Goal: Information Seeking & Learning: Find specific page/section

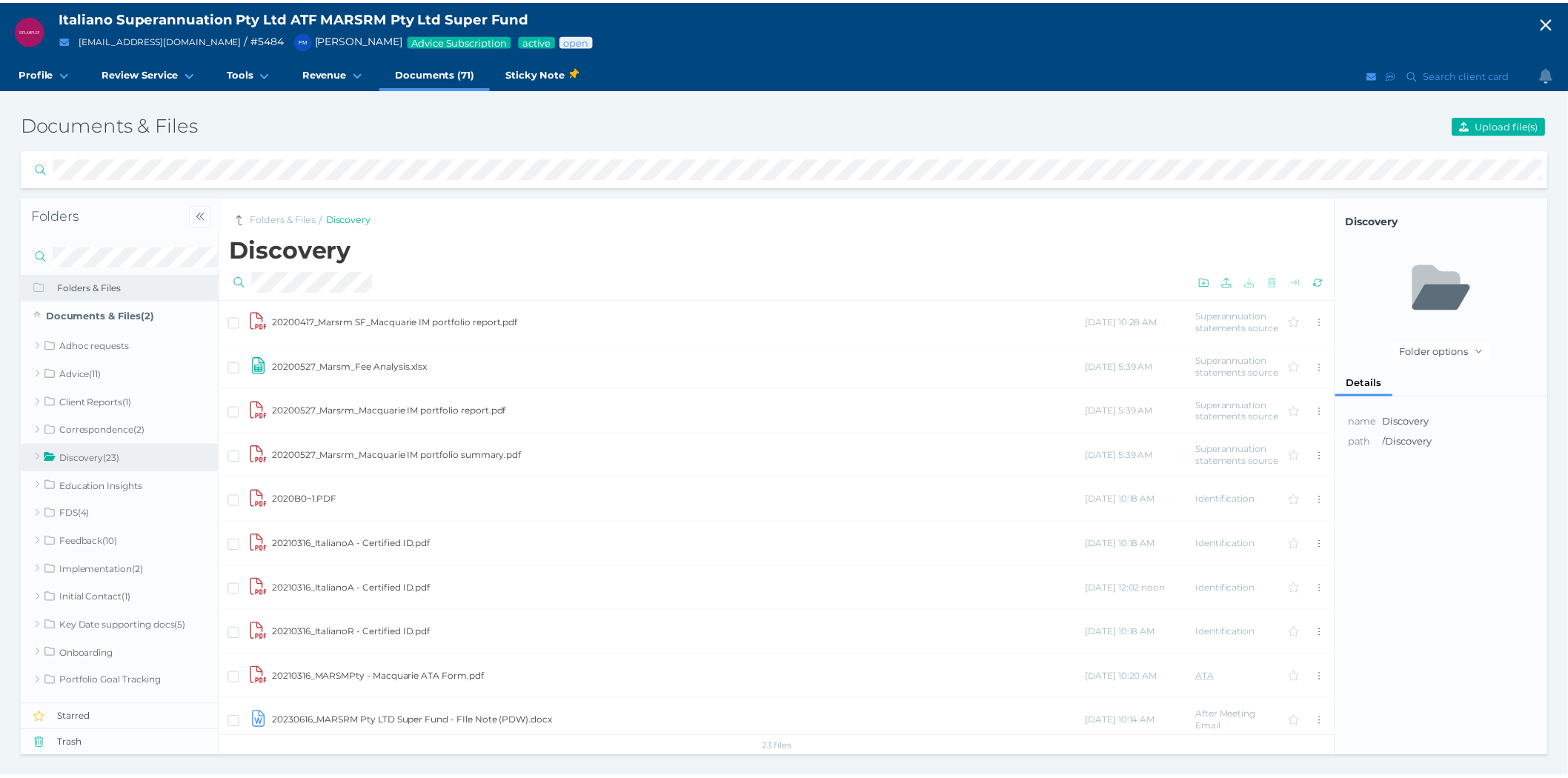
scroll to position [10, 0]
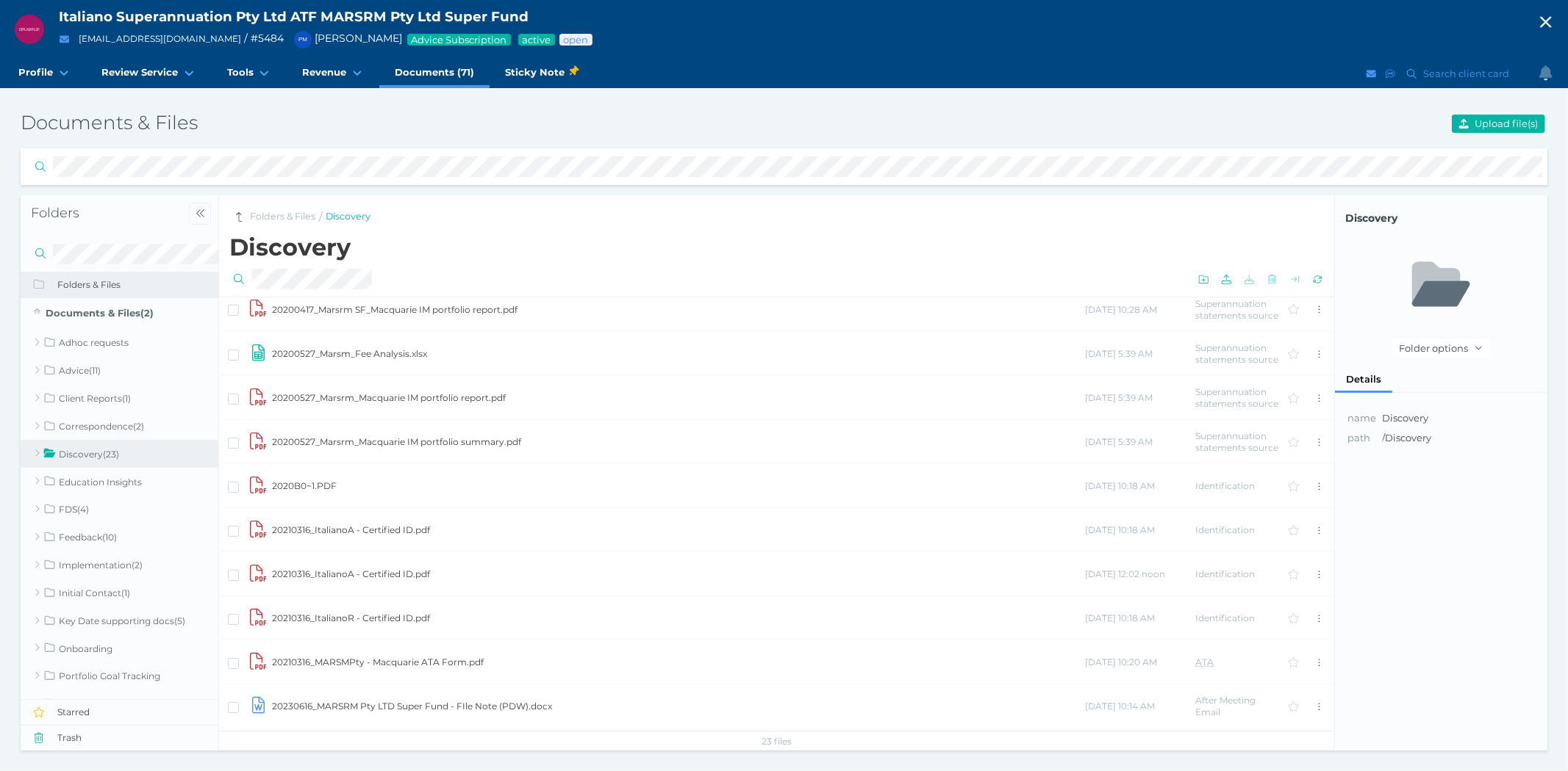
click at [1545, 22] on icon "button" at bounding box center [1545, 23] width 11 height 11
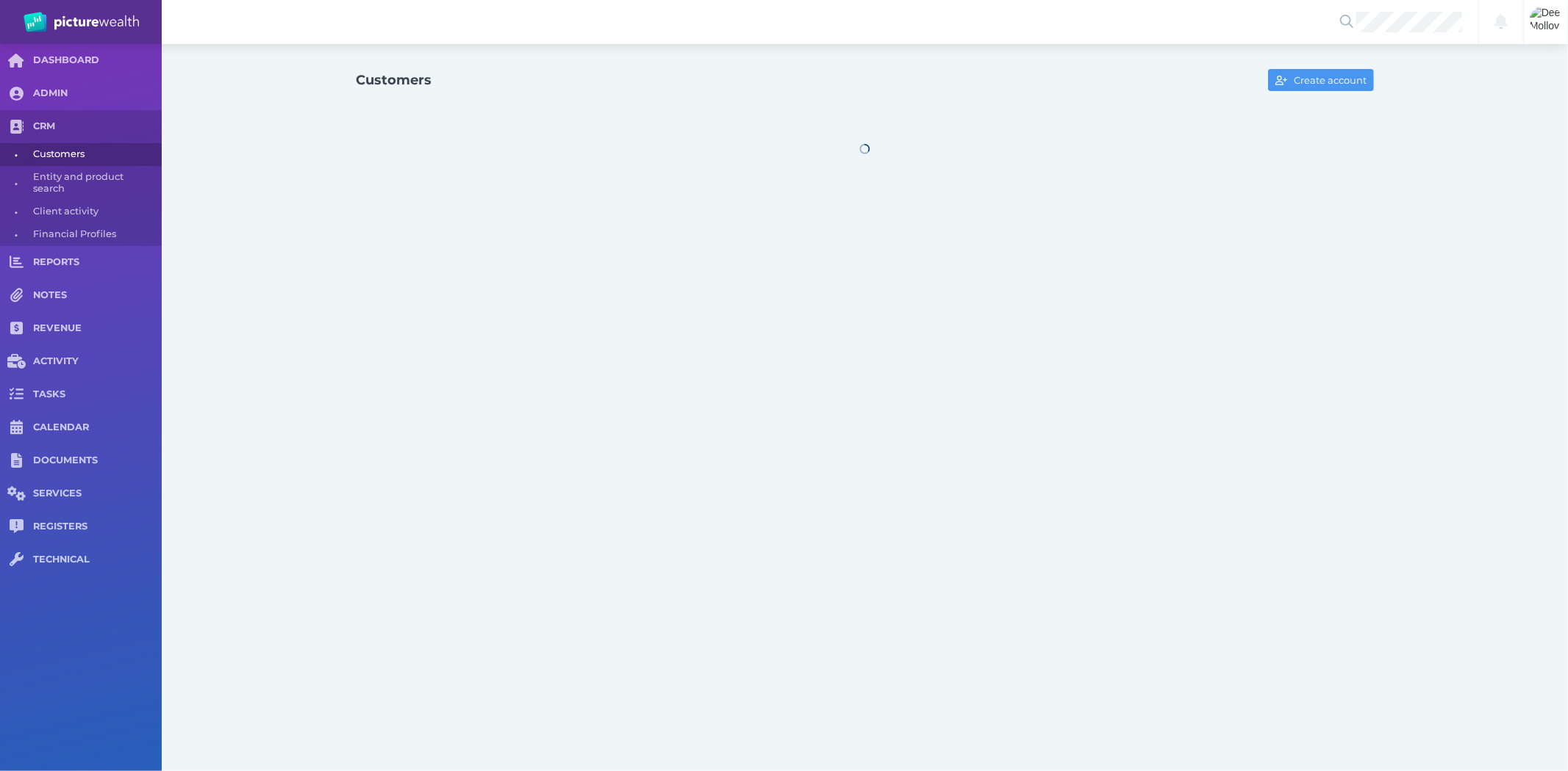
select select "25"
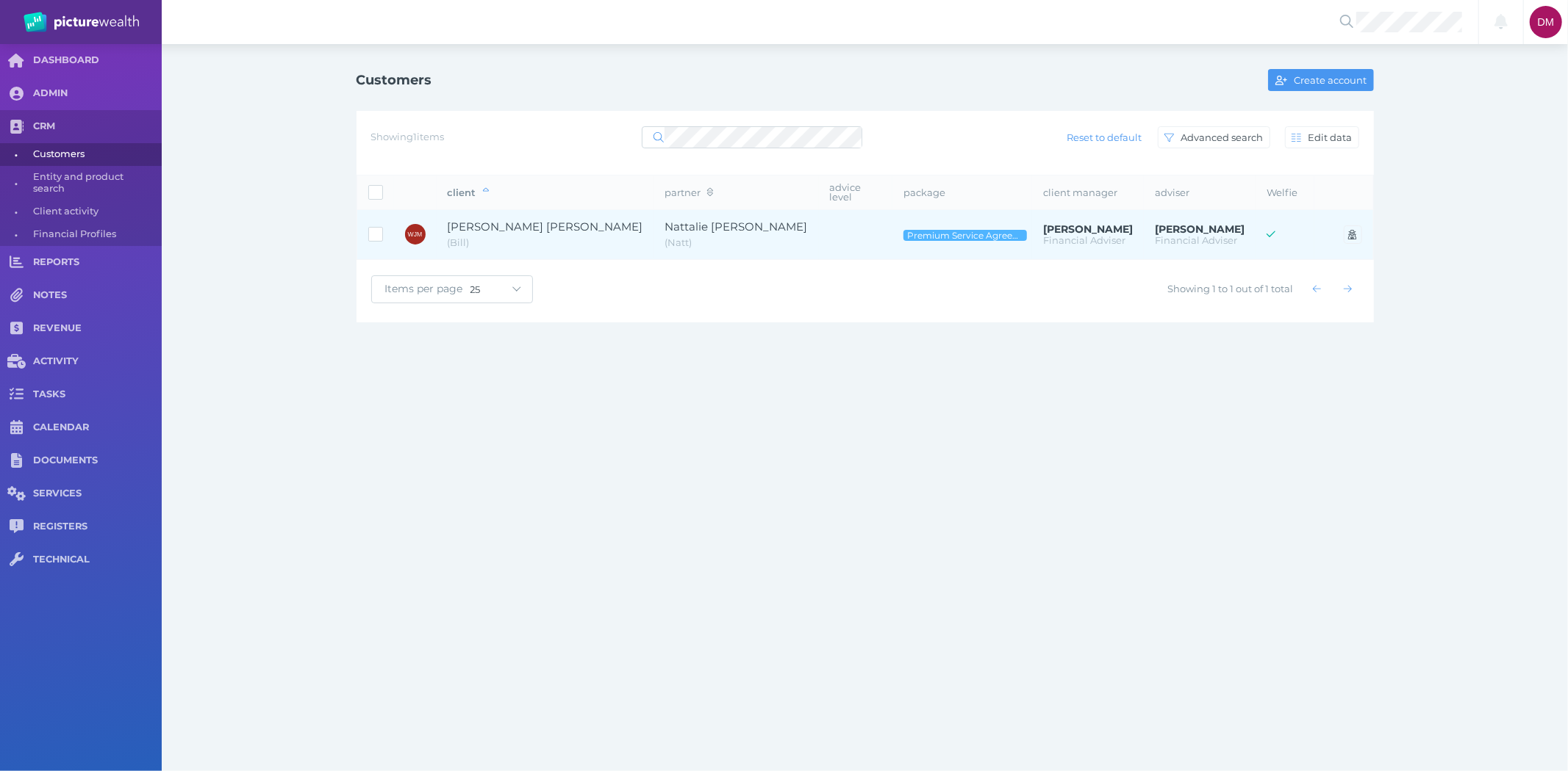
click at [654, 223] on td "Nattalie [PERSON_NAME] ( Natt )" at bounding box center [736, 235] width 164 height 50
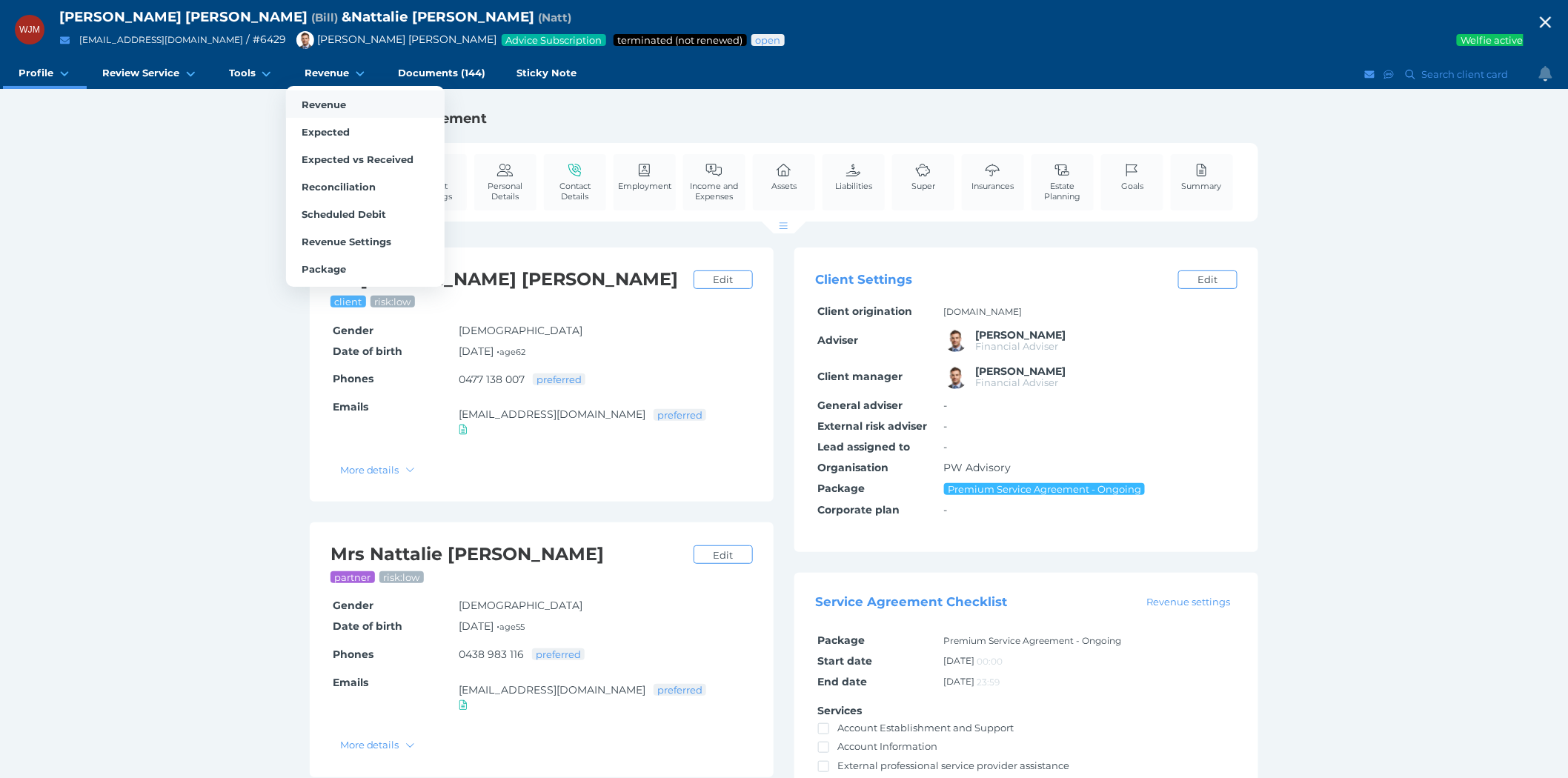
click at [319, 97] on link "Revenue" at bounding box center [365, 104] width 158 height 27
select select "25"
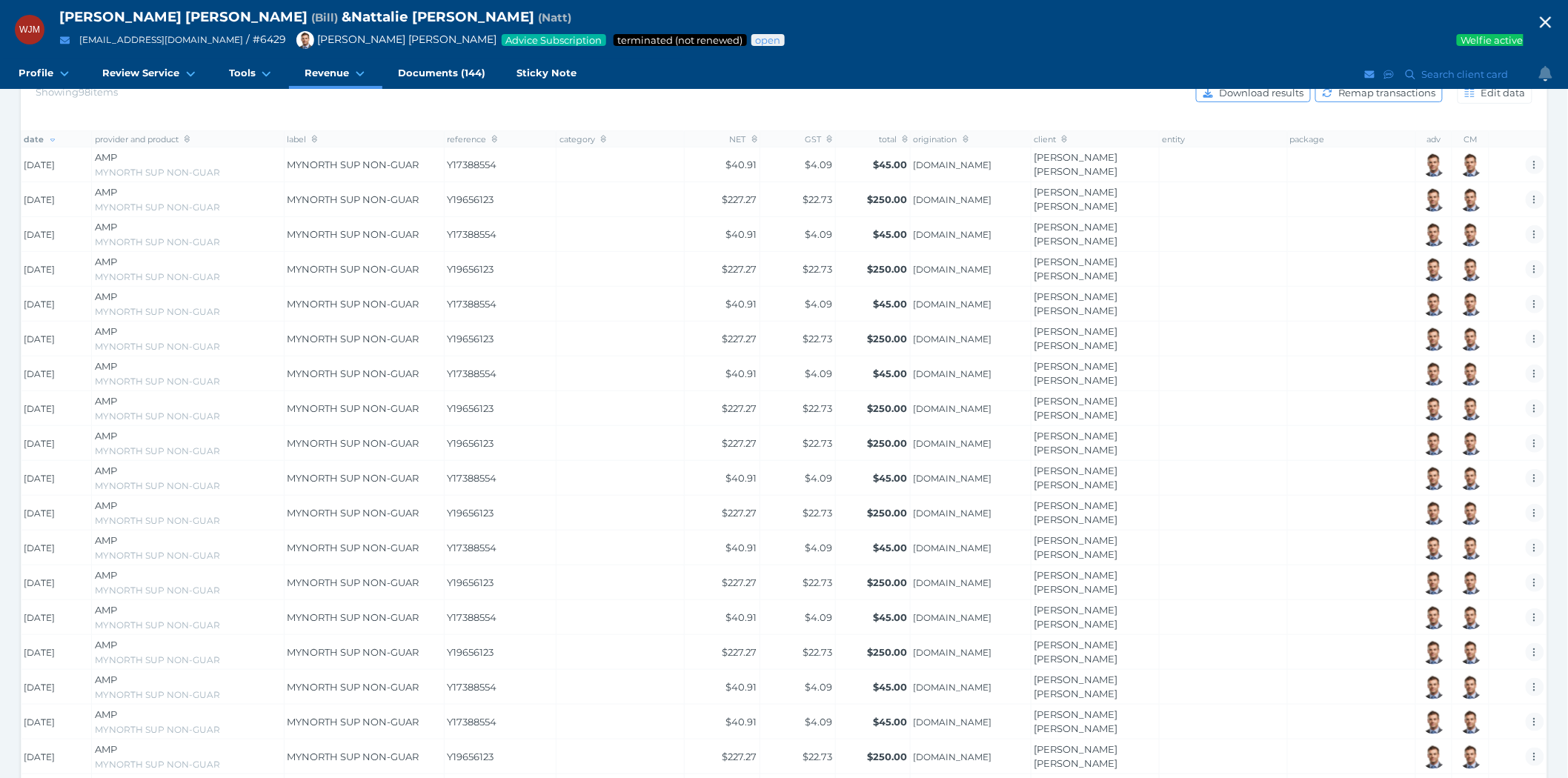
scroll to position [544, 0]
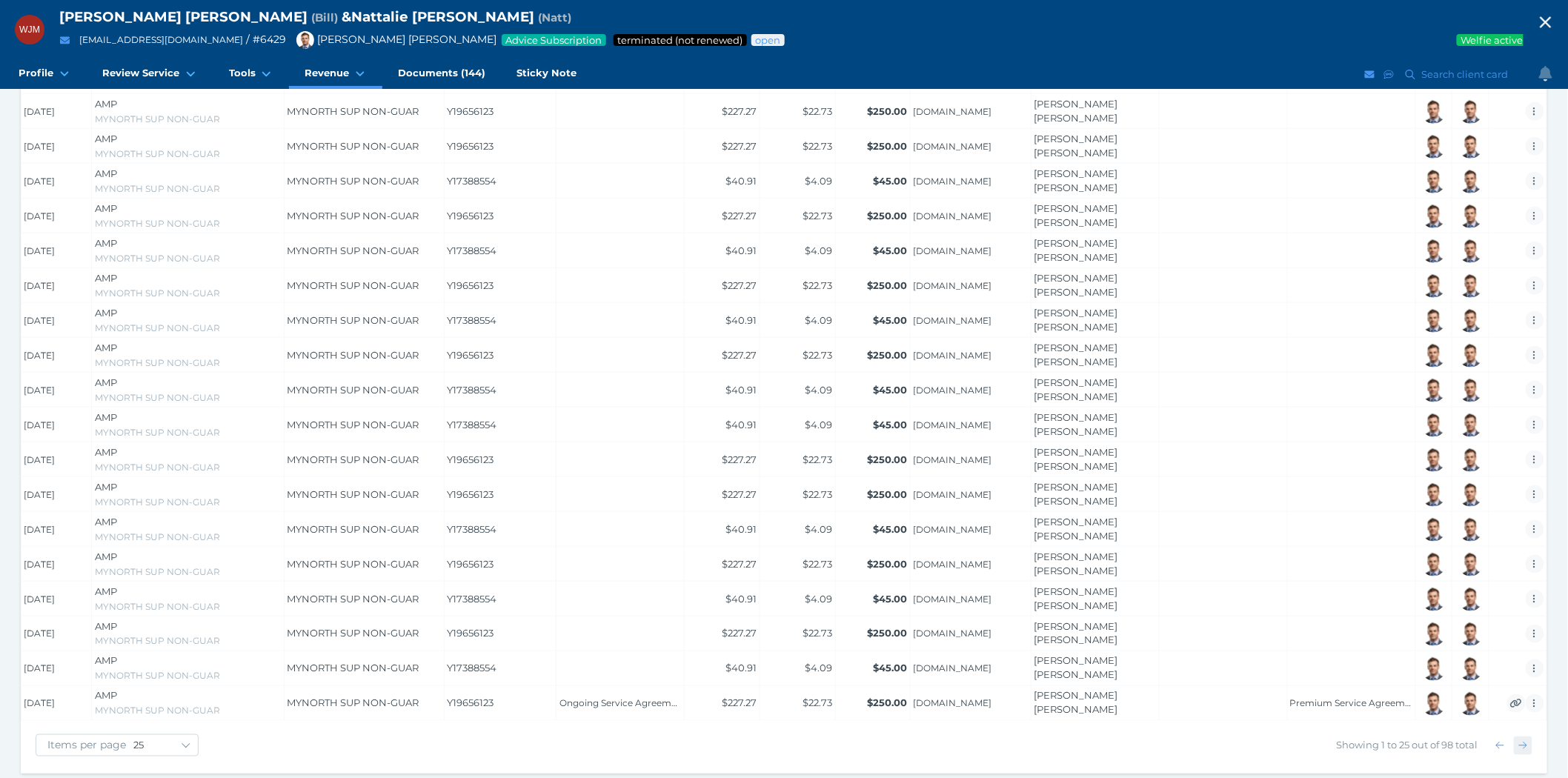
click at [1523, 742] on icon "button" at bounding box center [1522, 746] width 8 height 10
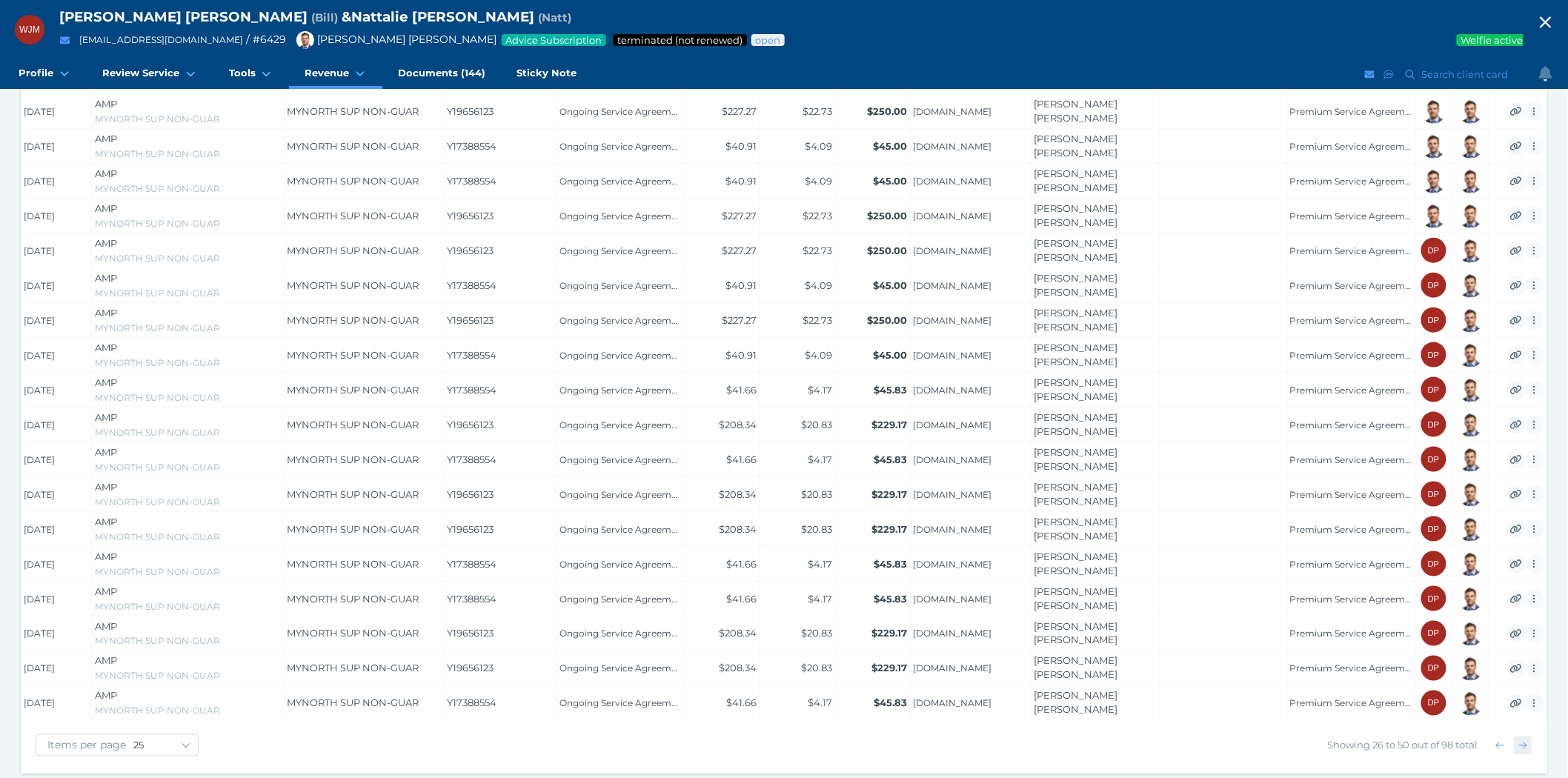
click at [1517, 740] on span "button" at bounding box center [1523, 745] width 22 height 12
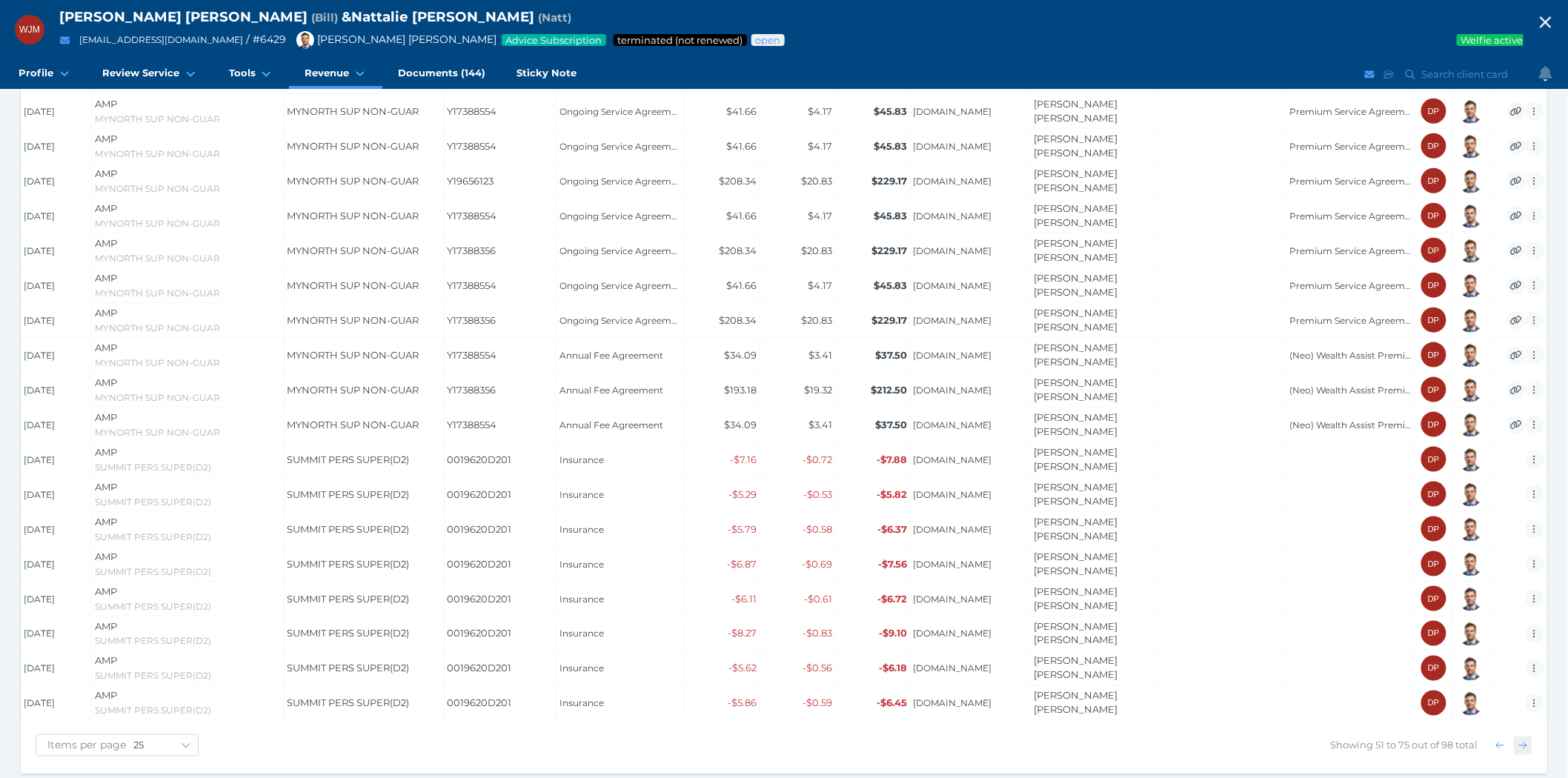
click at [1526, 742] on icon "button" at bounding box center [1522, 746] width 8 height 7
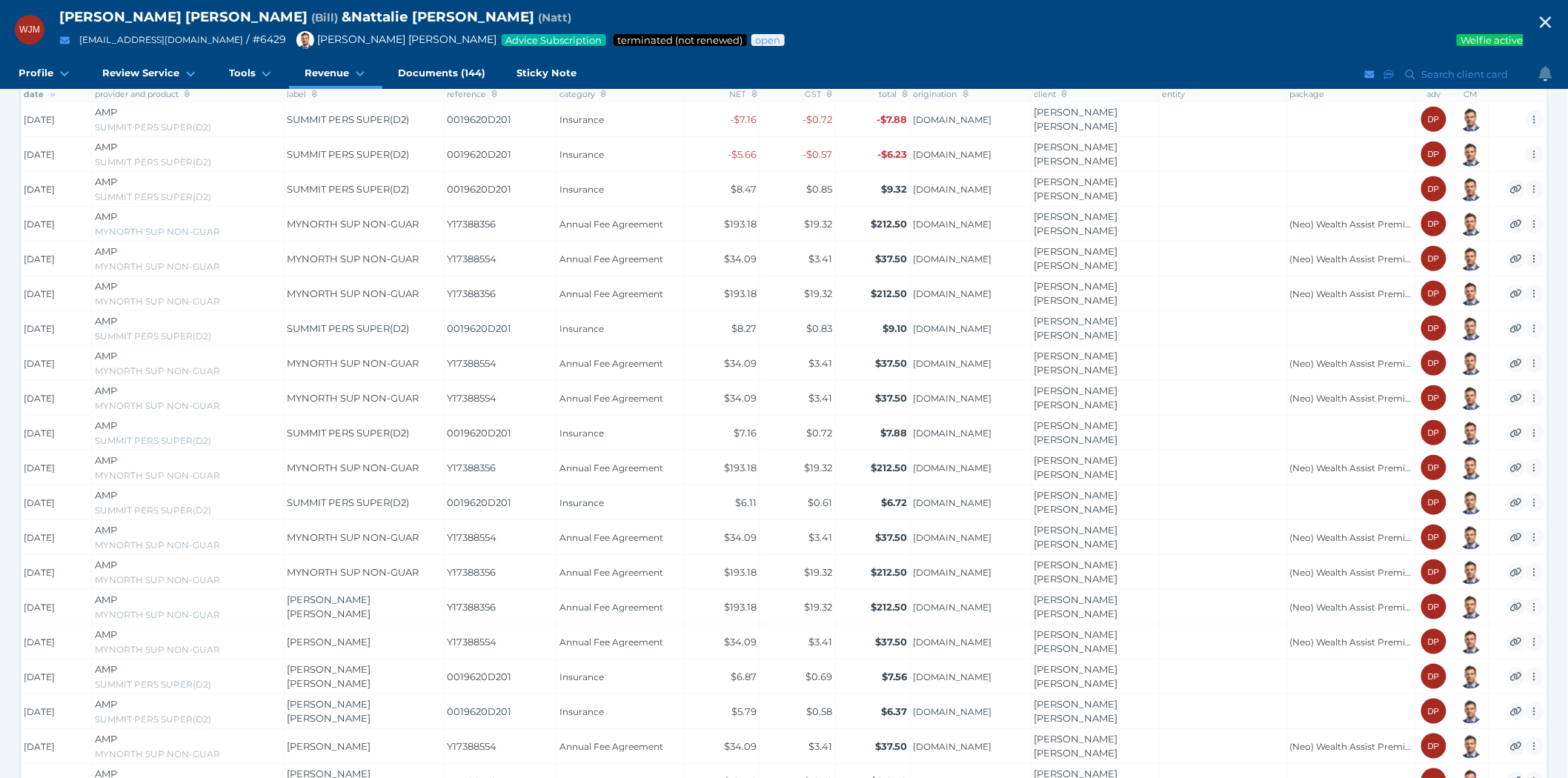
scroll to position [476, 0]
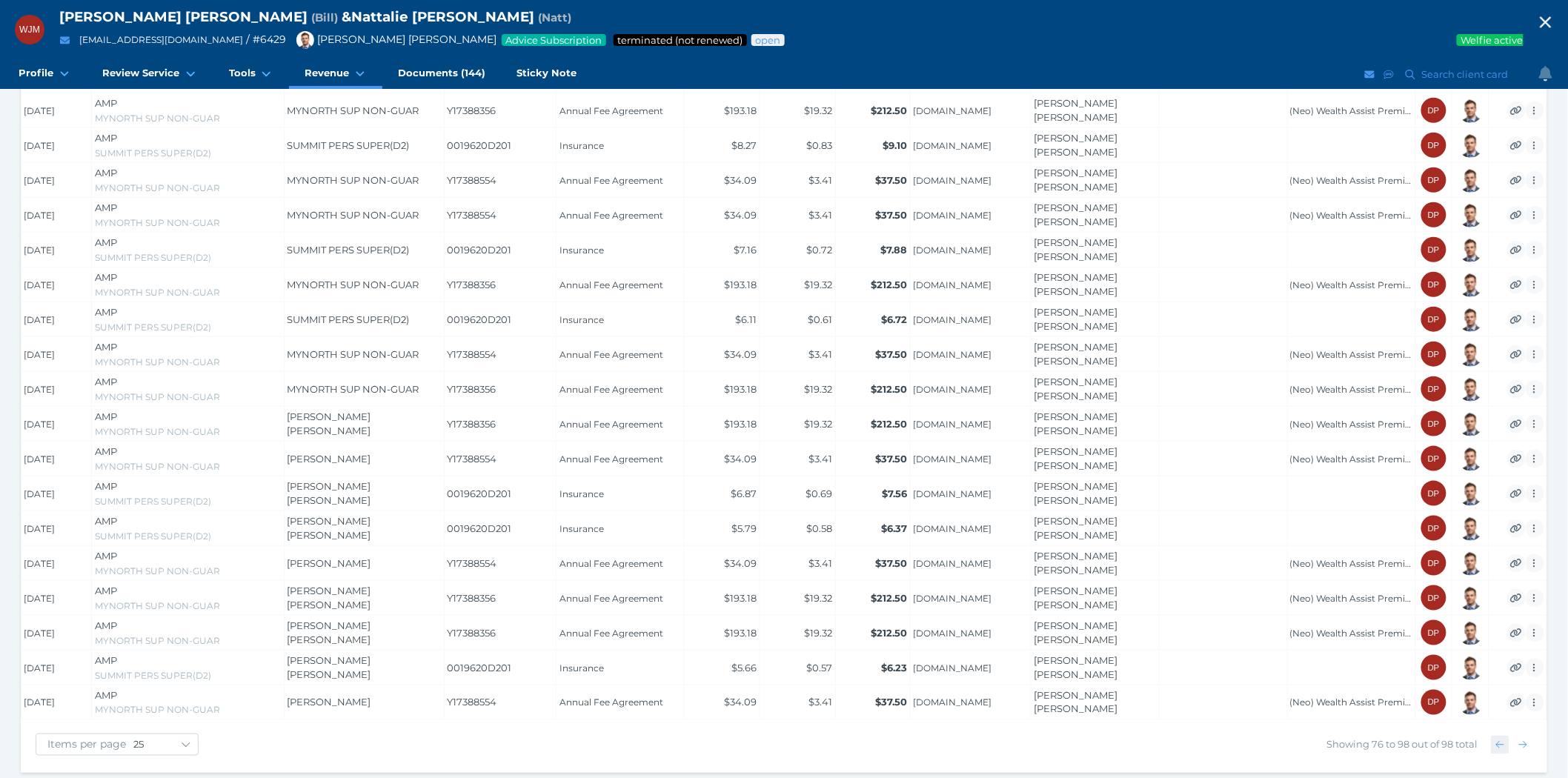
click at [1498, 742] on icon "button" at bounding box center [1500, 746] width 8 height 7
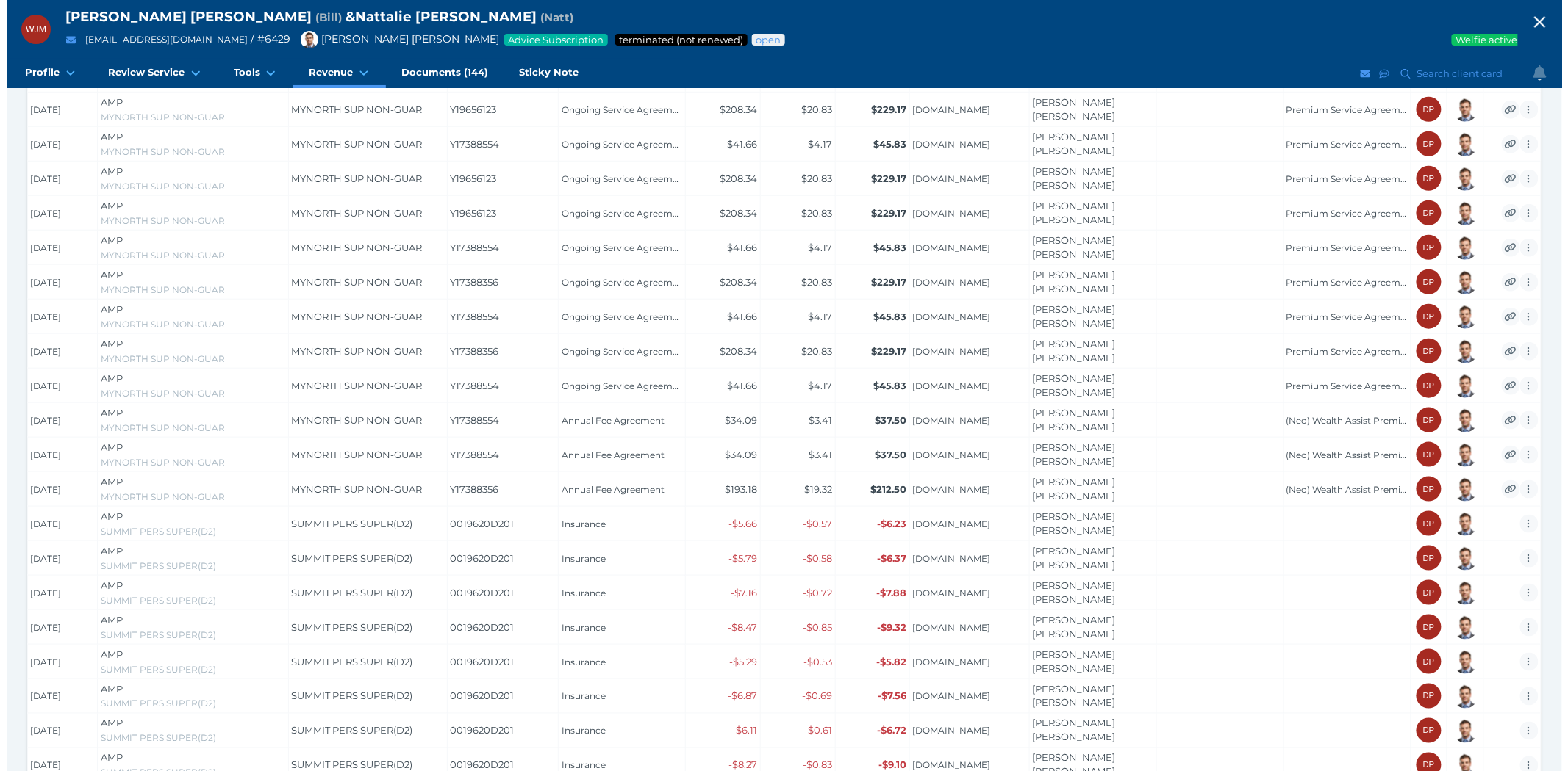
scroll to position [0, 0]
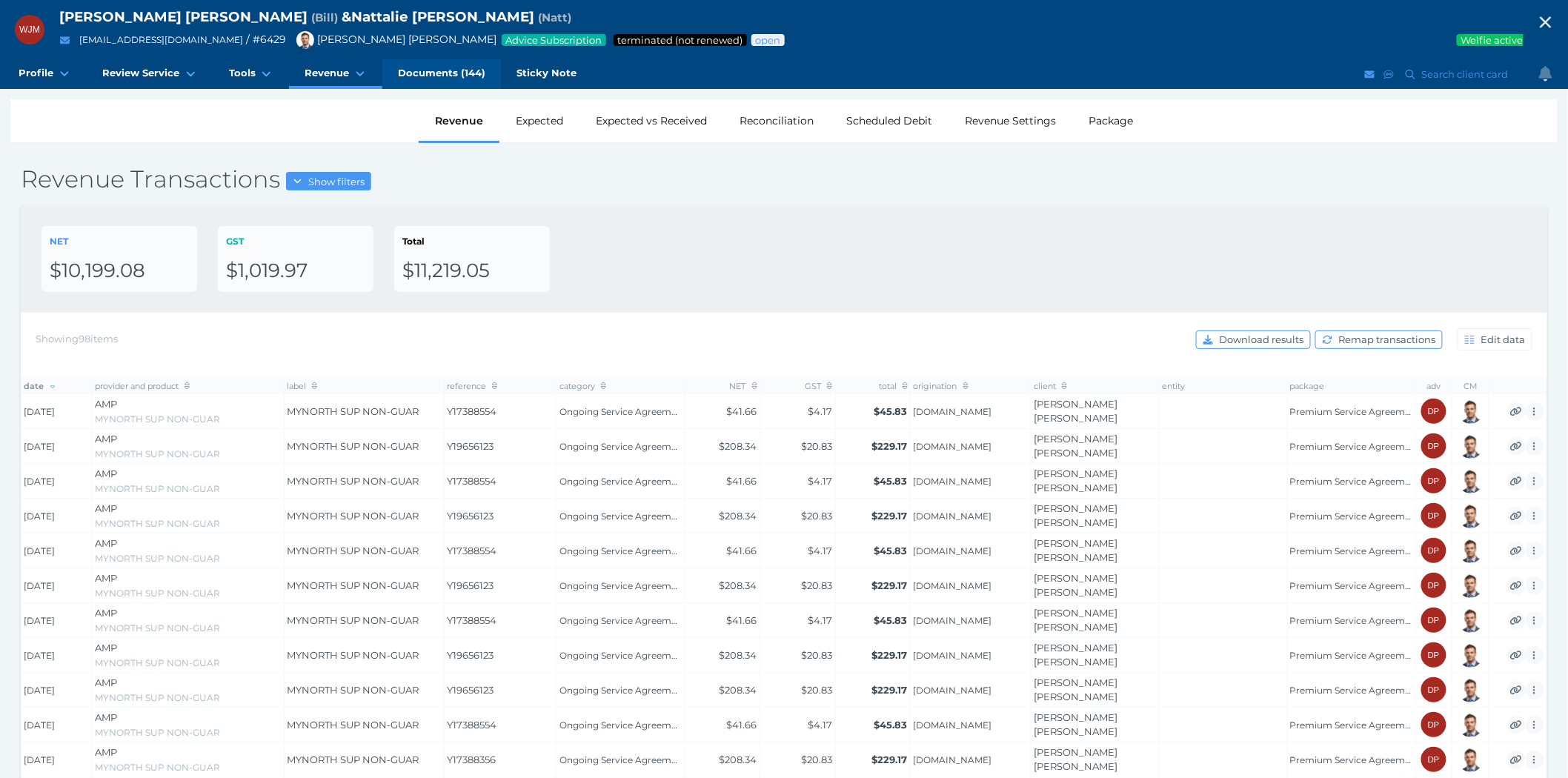
click at [430, 67] on span "Documents (144)" at bounding box center [442, 73] width 87 height 13
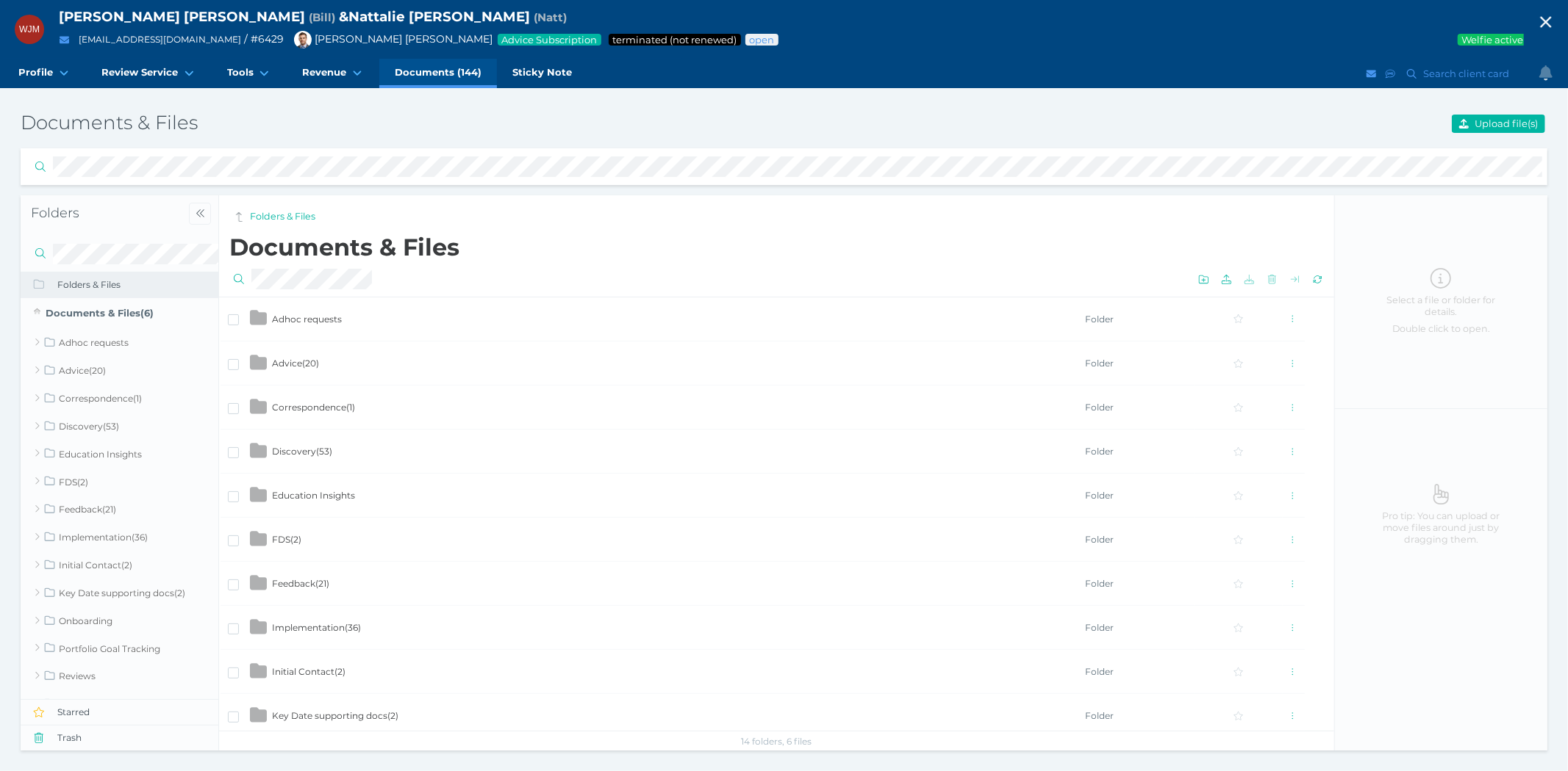
click at [416, 72] on span "Documents (144)" at bounding box center [438, 72] width 87 height 13
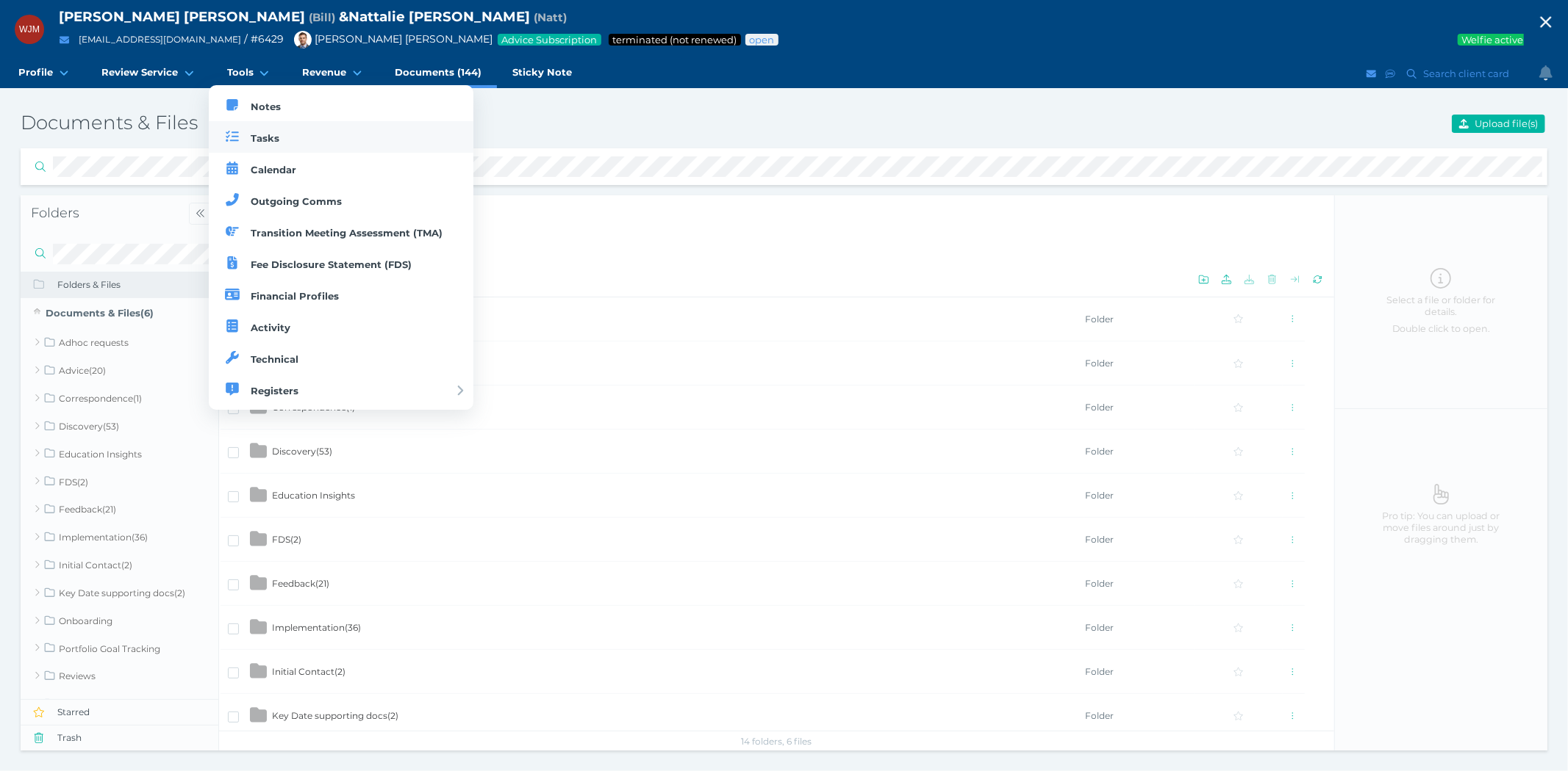
click at [262, 127] on link "Tasks" at bounding box center [341, 136] width 266 height 32
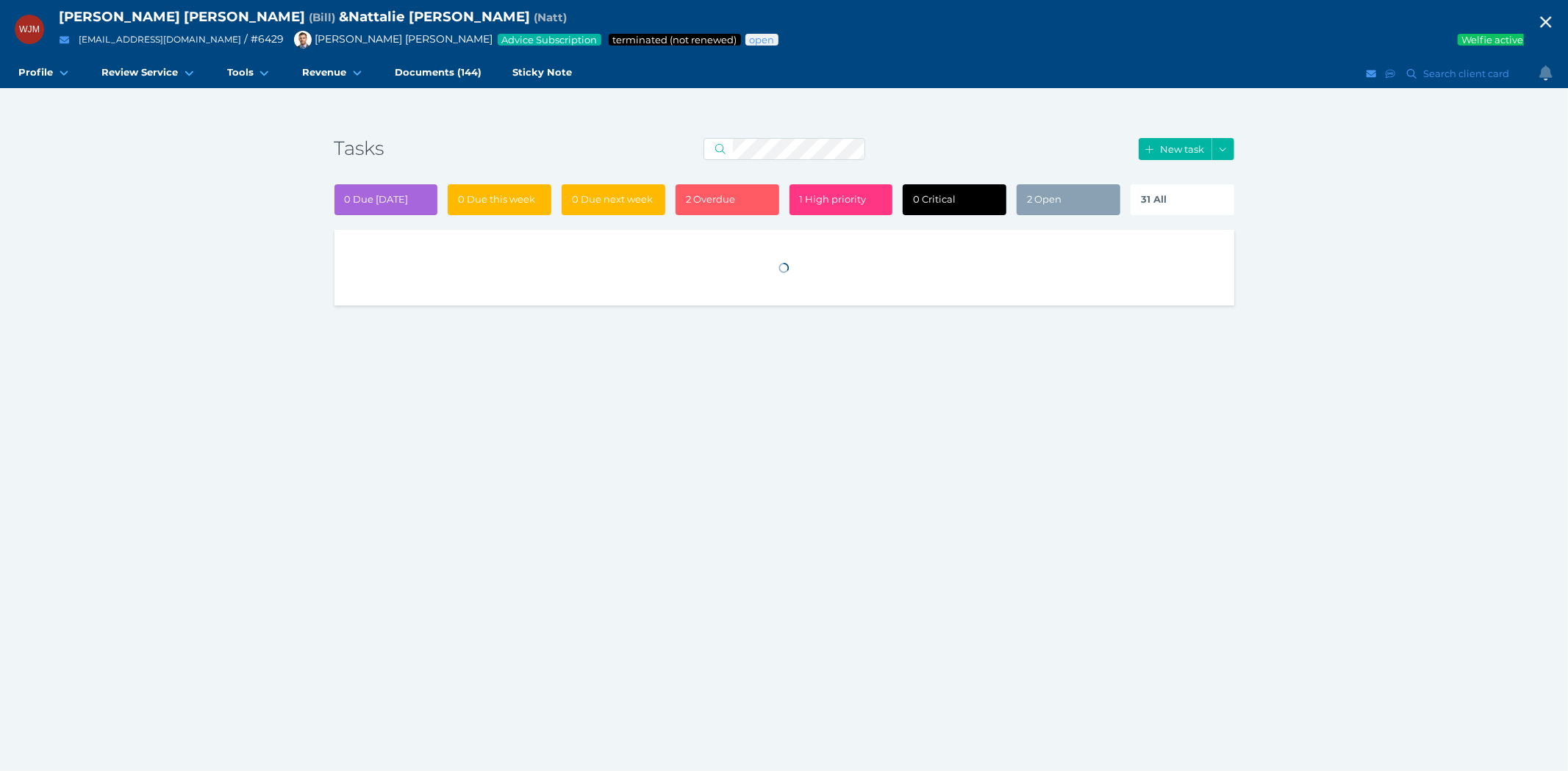
select select "50"
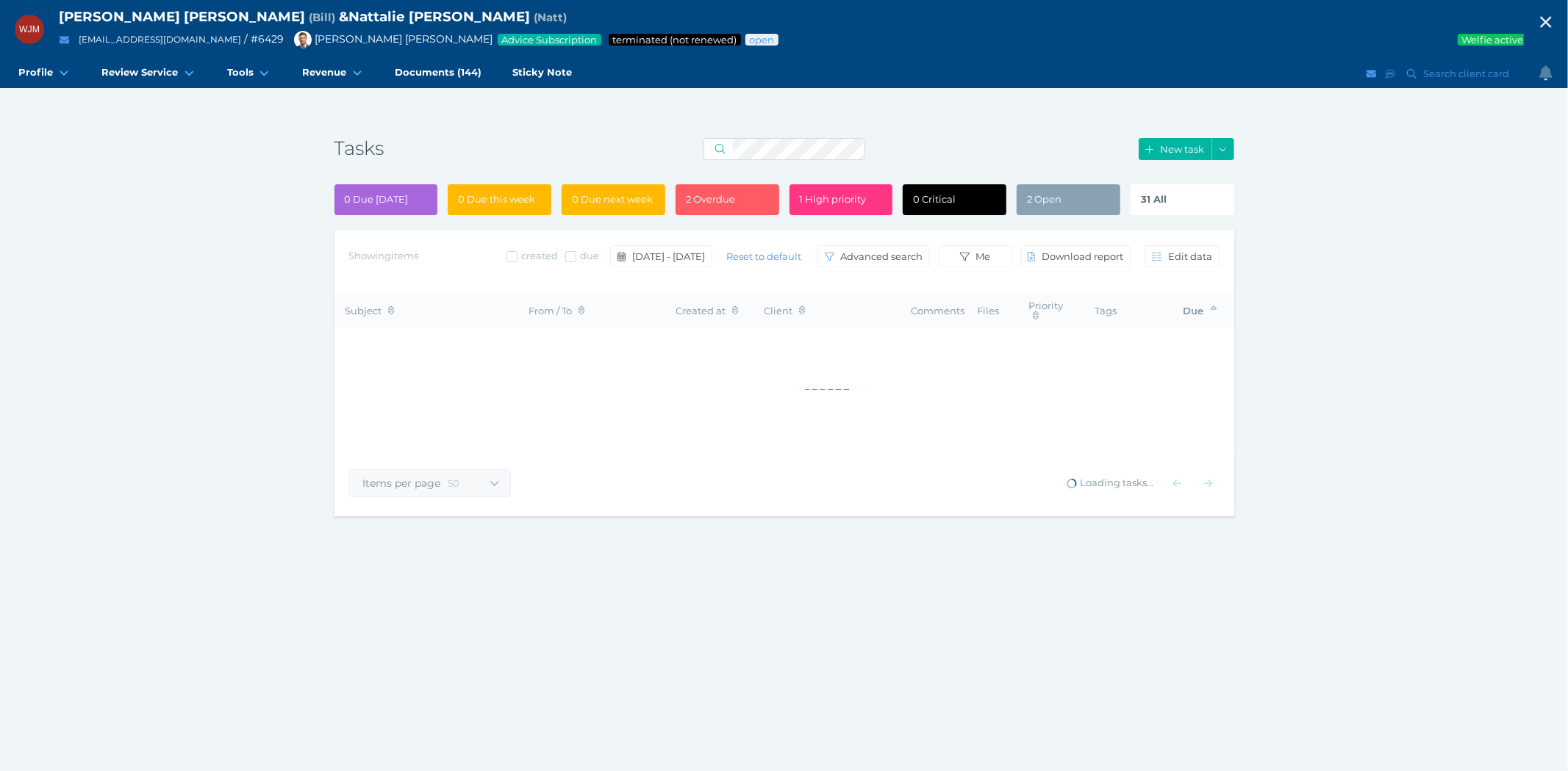
click at [1063, 203] on div "2 Open" at bounding box center [1068, 200] width 104 height 31
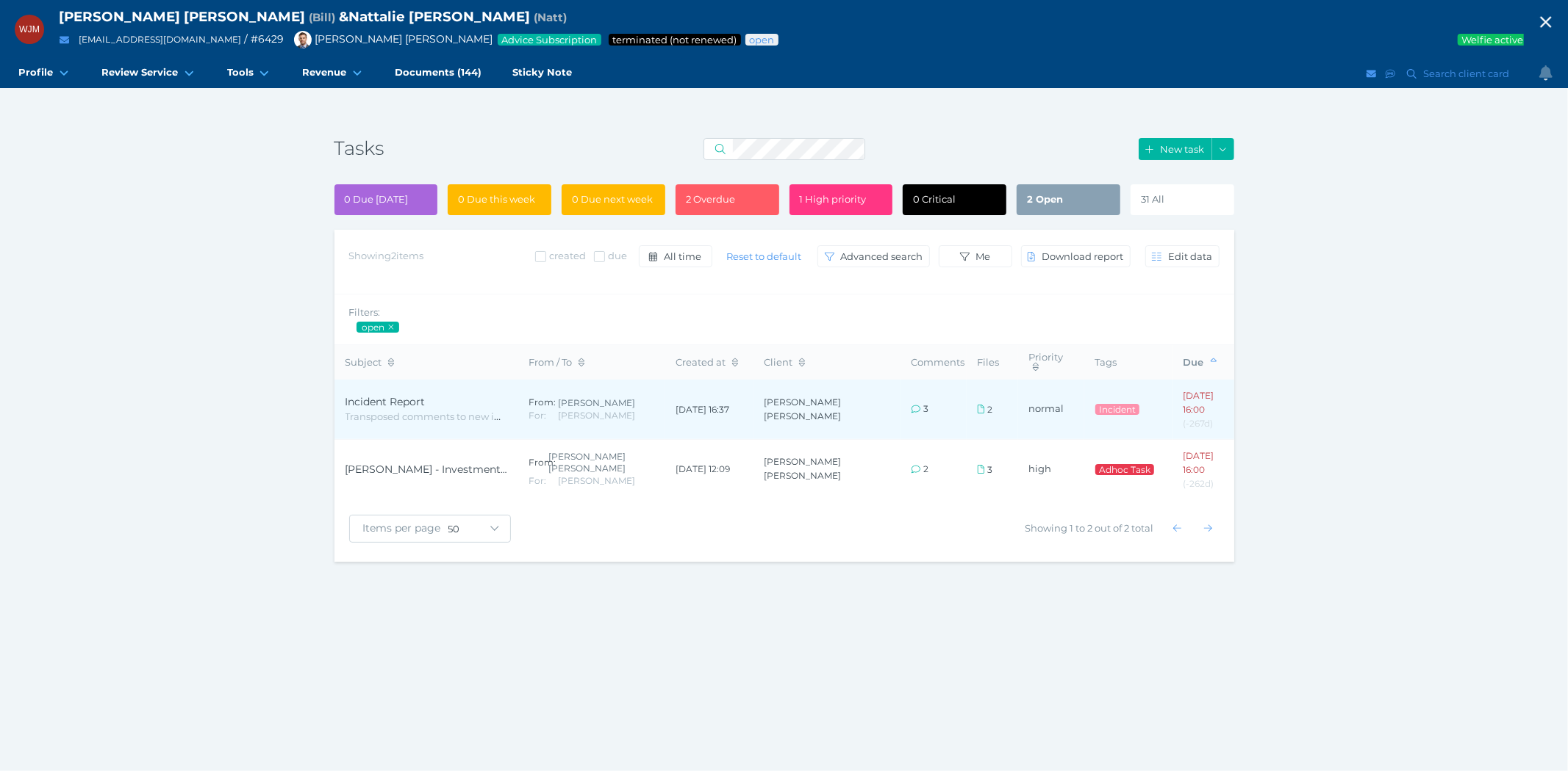
click at [409, 410] on span "Transposed comments to new incident report task Lodged to incident register on …" at bounding box center [556, 416] width 423 height 14
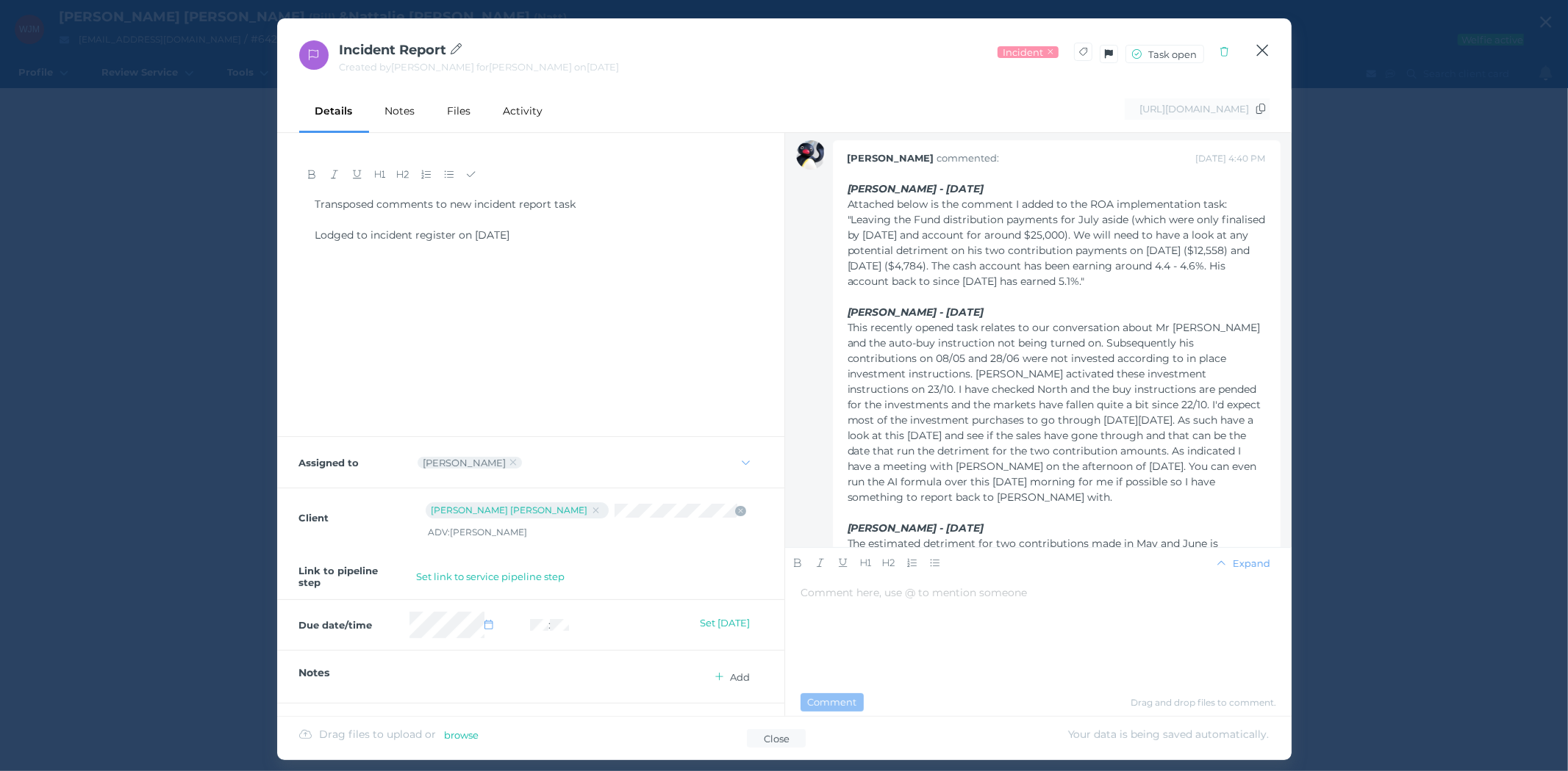
click at [1259, 49] on icon "button" at bounding box center [1262, 51] width 14 height 18
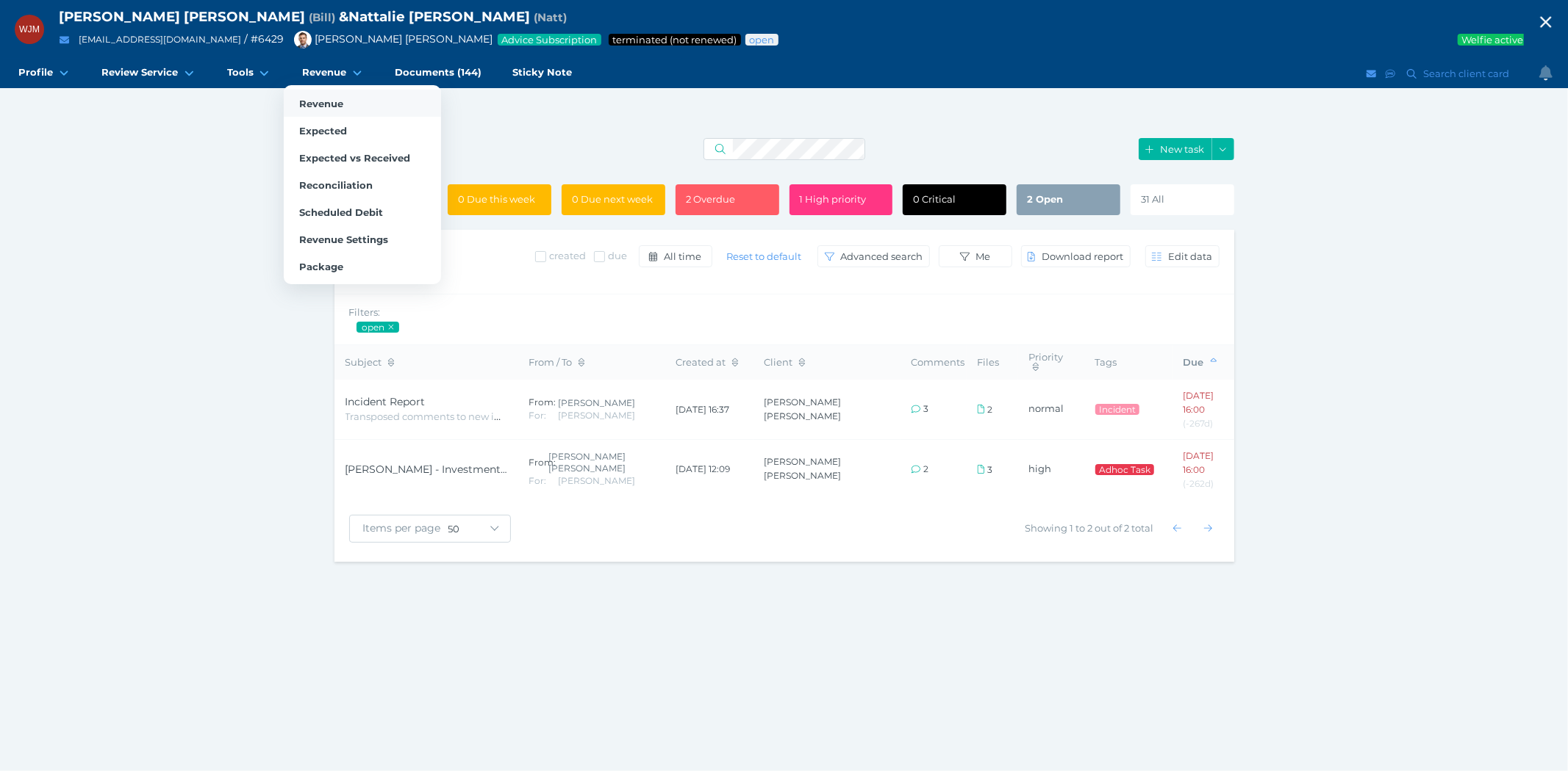
click at [316, 98] on span "Revenue" at bounding box center [321, 103] width 44 height 12
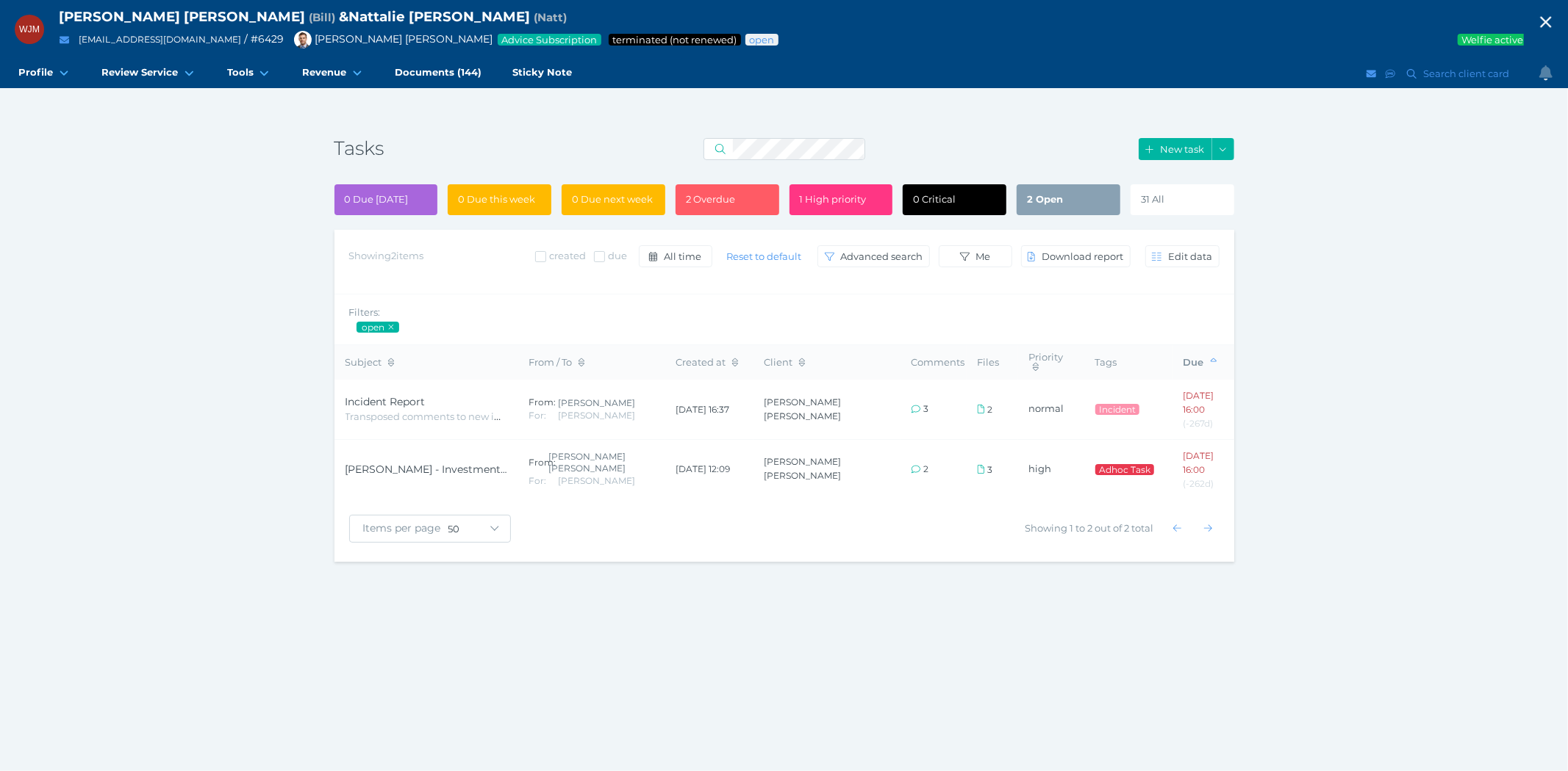
select select "25"
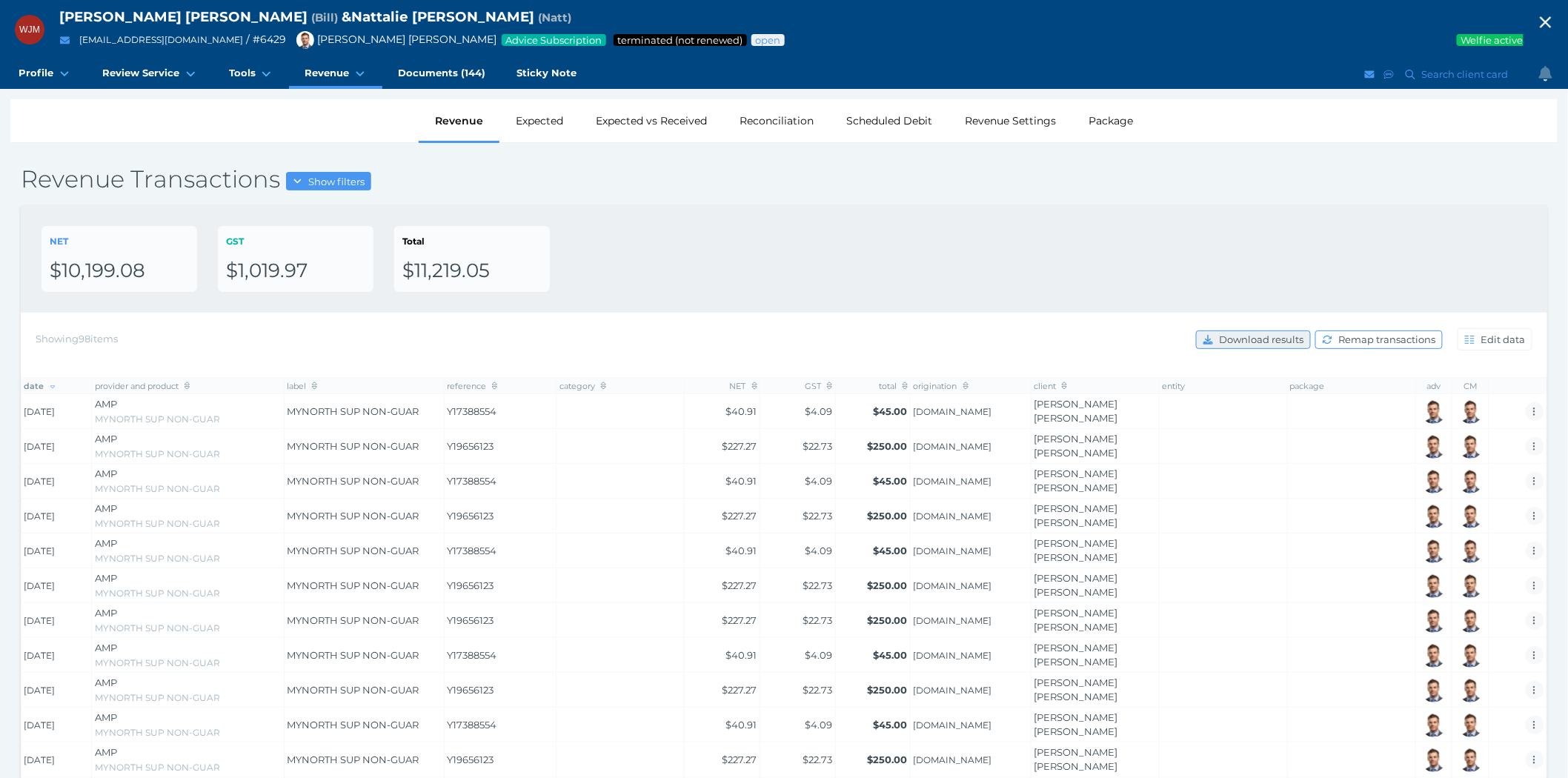
click at [1266, 337] on span "Download results" at bounding box center [1262, 339] width 94 height 12
click at [446, 71] on span "Documents (144)" at bounding box center [442, 73] width 87 height 13
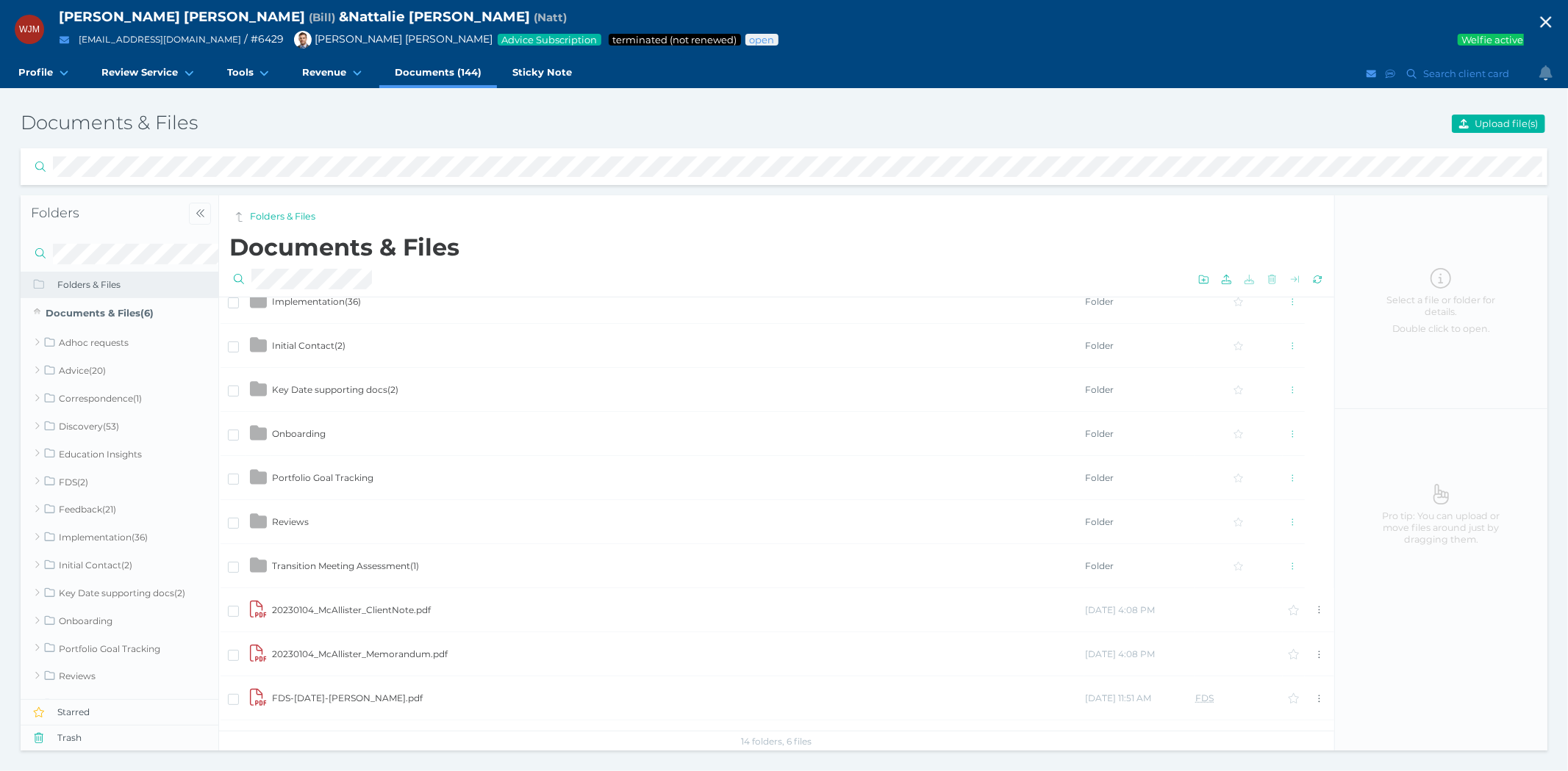
scroll to position [245, 0]
click at [366, 463] on td "Key Date supporting docs ( 2 )" at bounding box center [677, 471] width 813 height 44
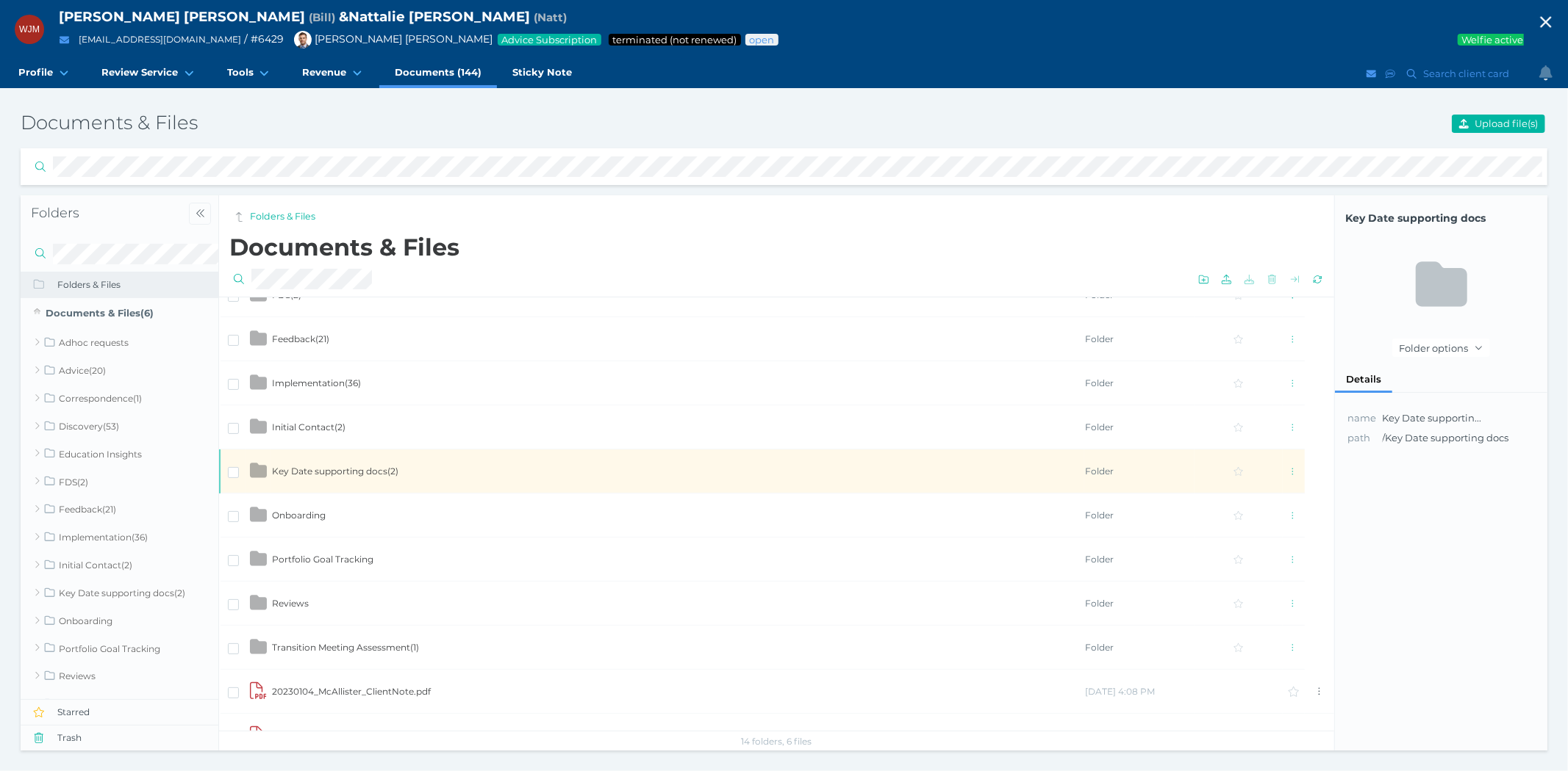
click at [366, 463] on td "Key Date supporting docs ( 2 )" at bounding box center [677, 471] width 813 height 44
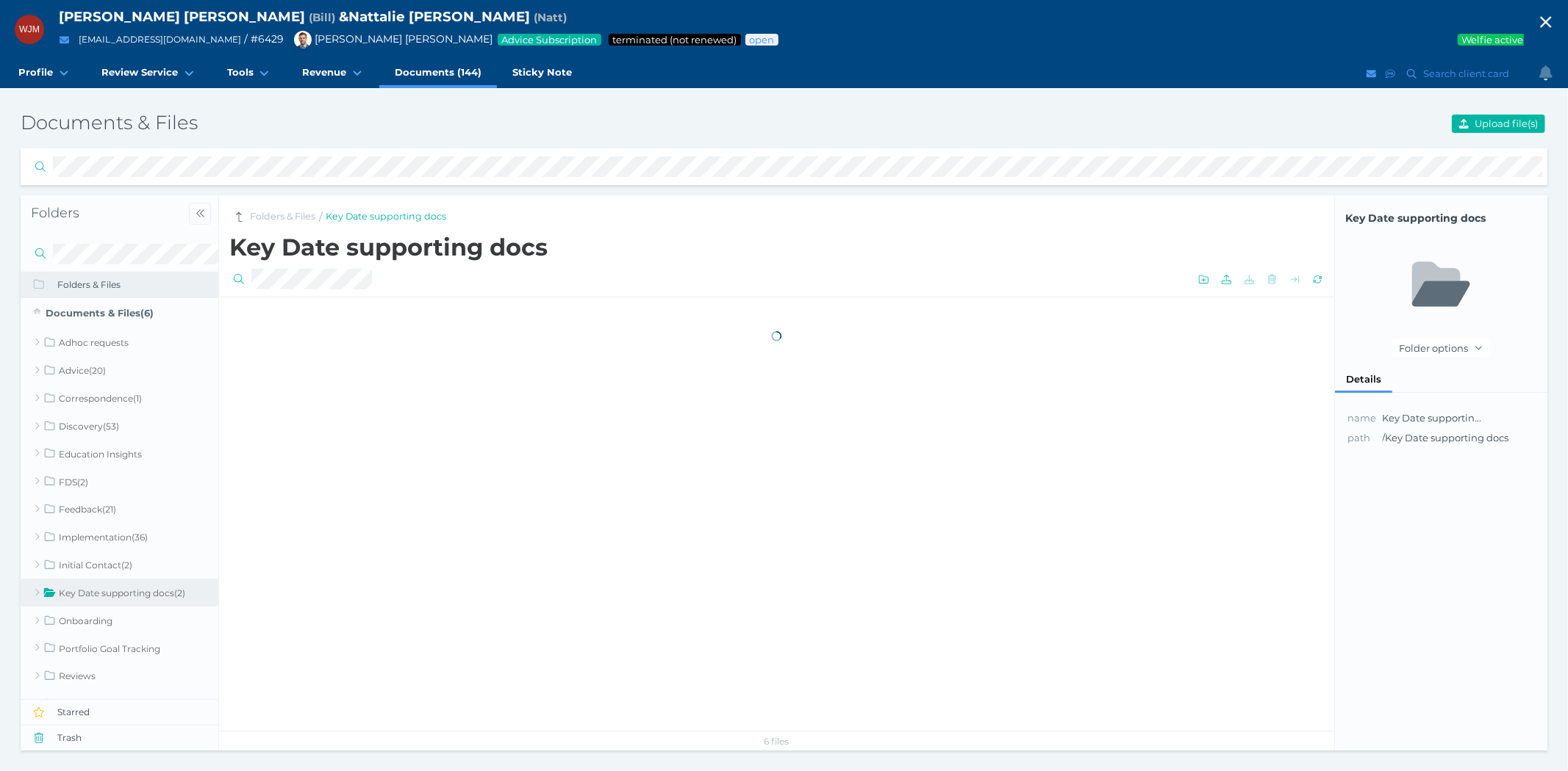
scroll to position [0, 0]
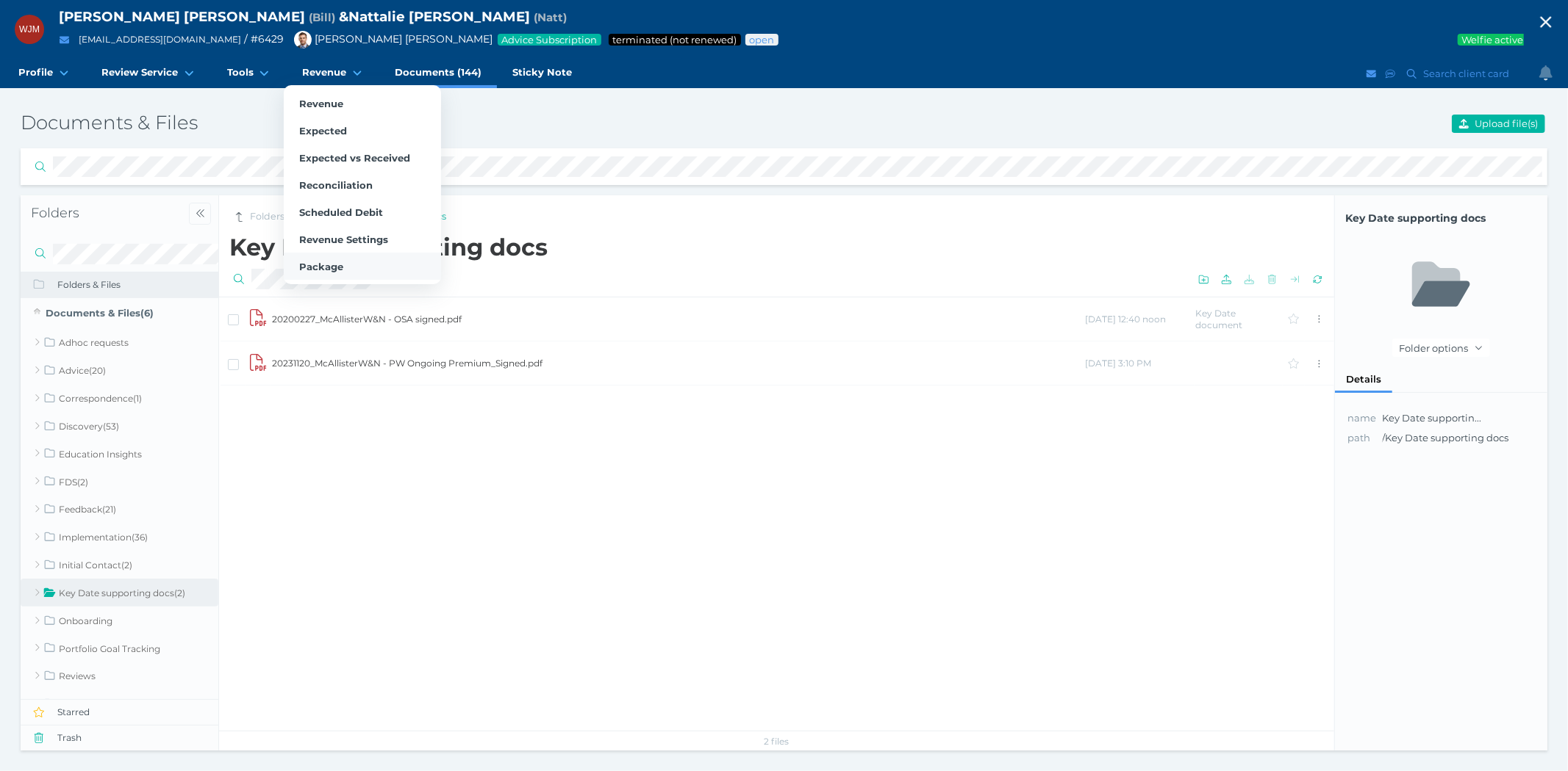
click at [318, 268] on span "Package" at bounding box center [321, 266] width 44 height 12
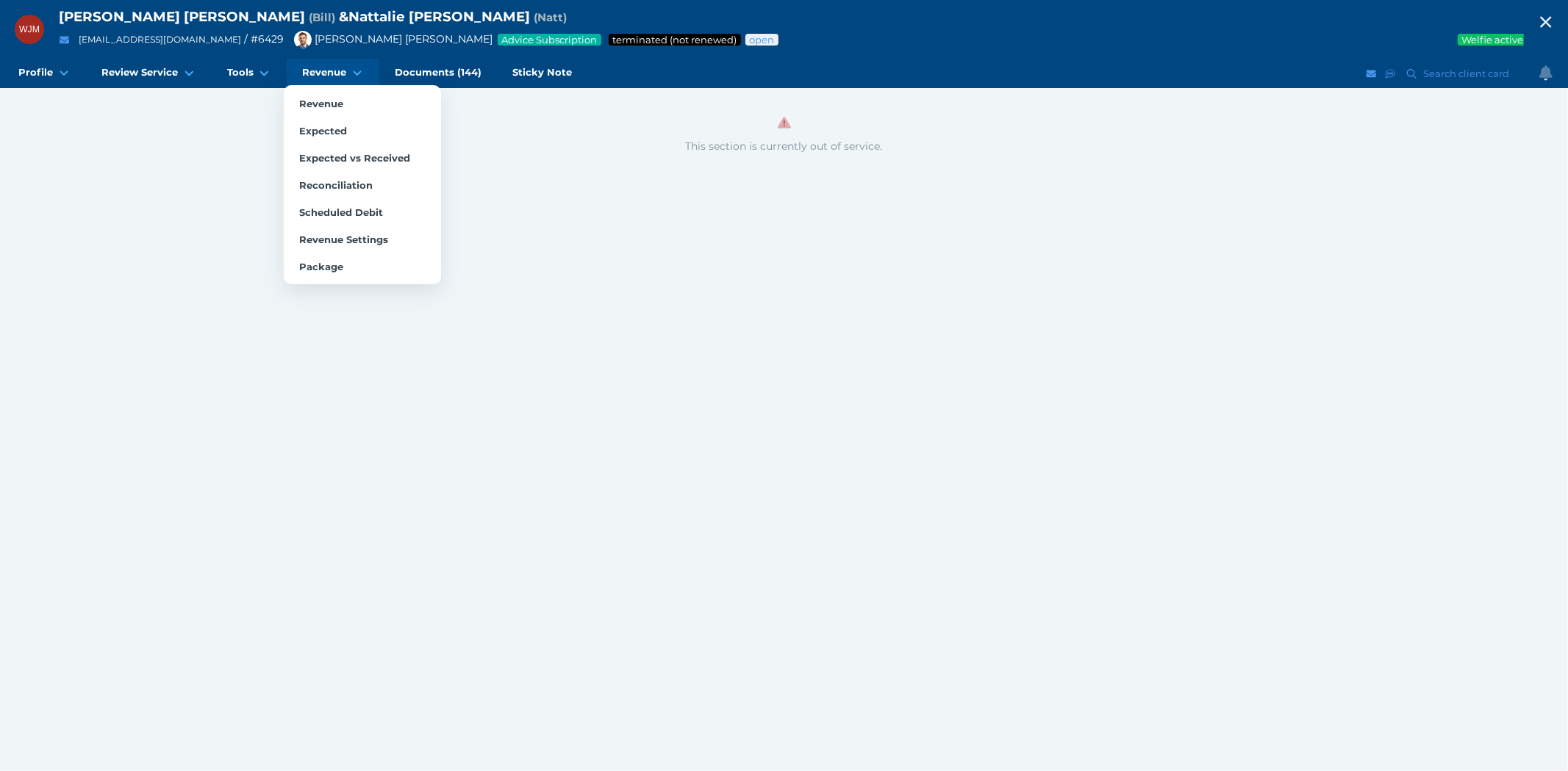
click at [337, 70] on span "Revenue" at bounding box center [323, 72] width 44 height 13
click at [325, 98] on span "Revenue" at bounding box center [321, 103] width 44 height 12
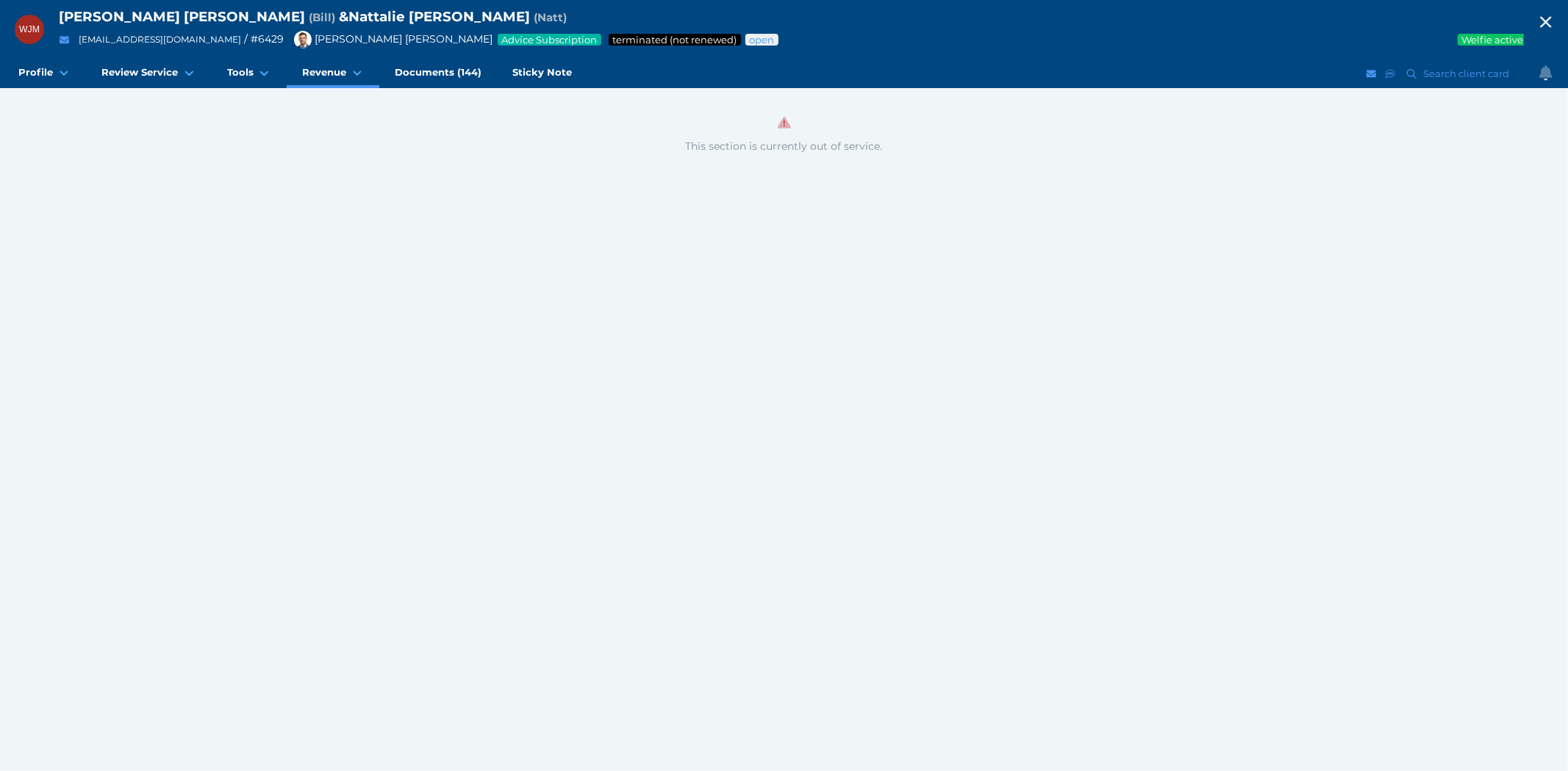
click at [1545, 18] on icon "button" at bounding box center [1545, 22] width 18 height 22
select select "25"
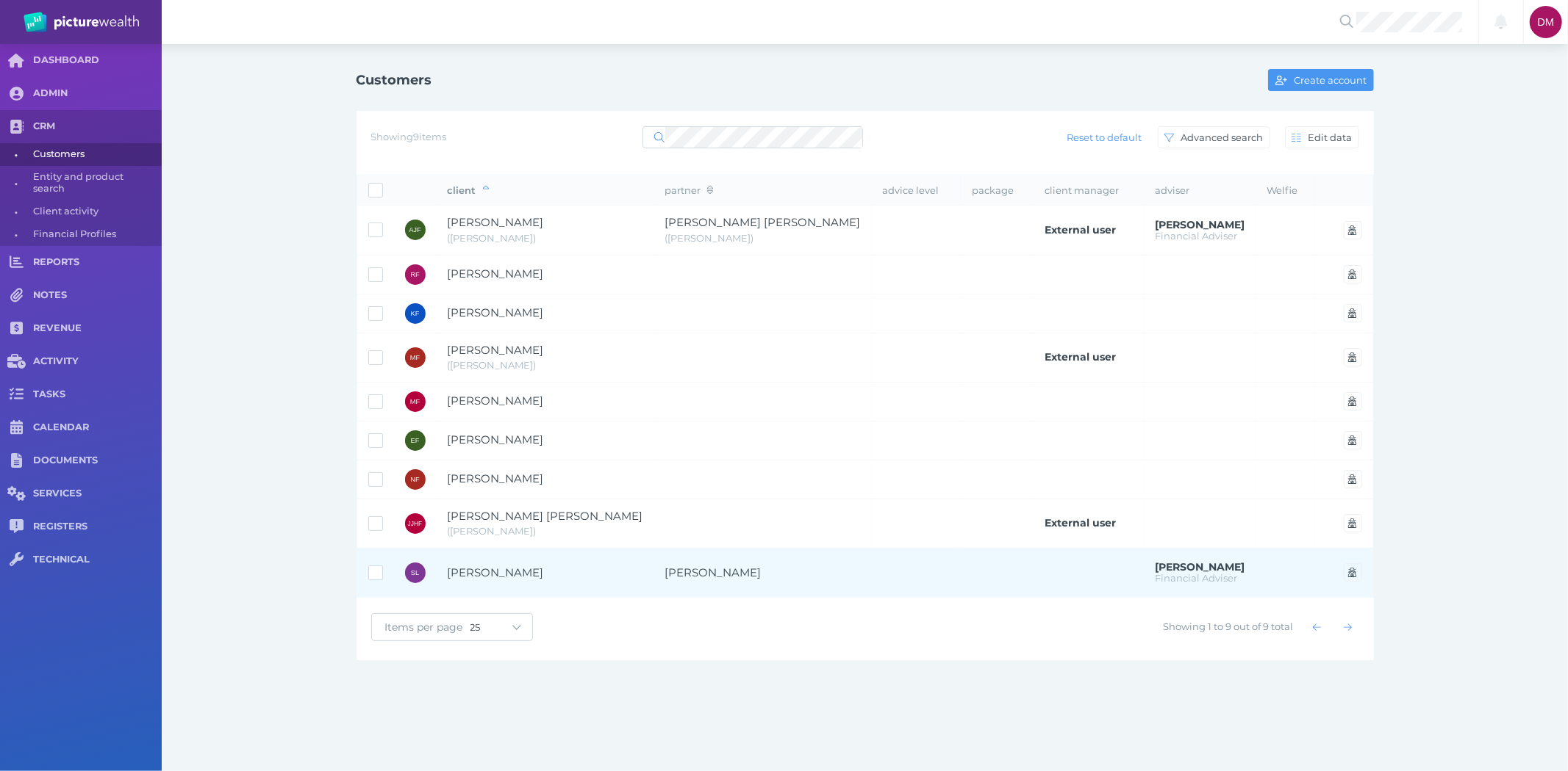
click at [556, 570] on span "[PERSON_NAME]" at bounding box center [546, 573] width 195 height 17
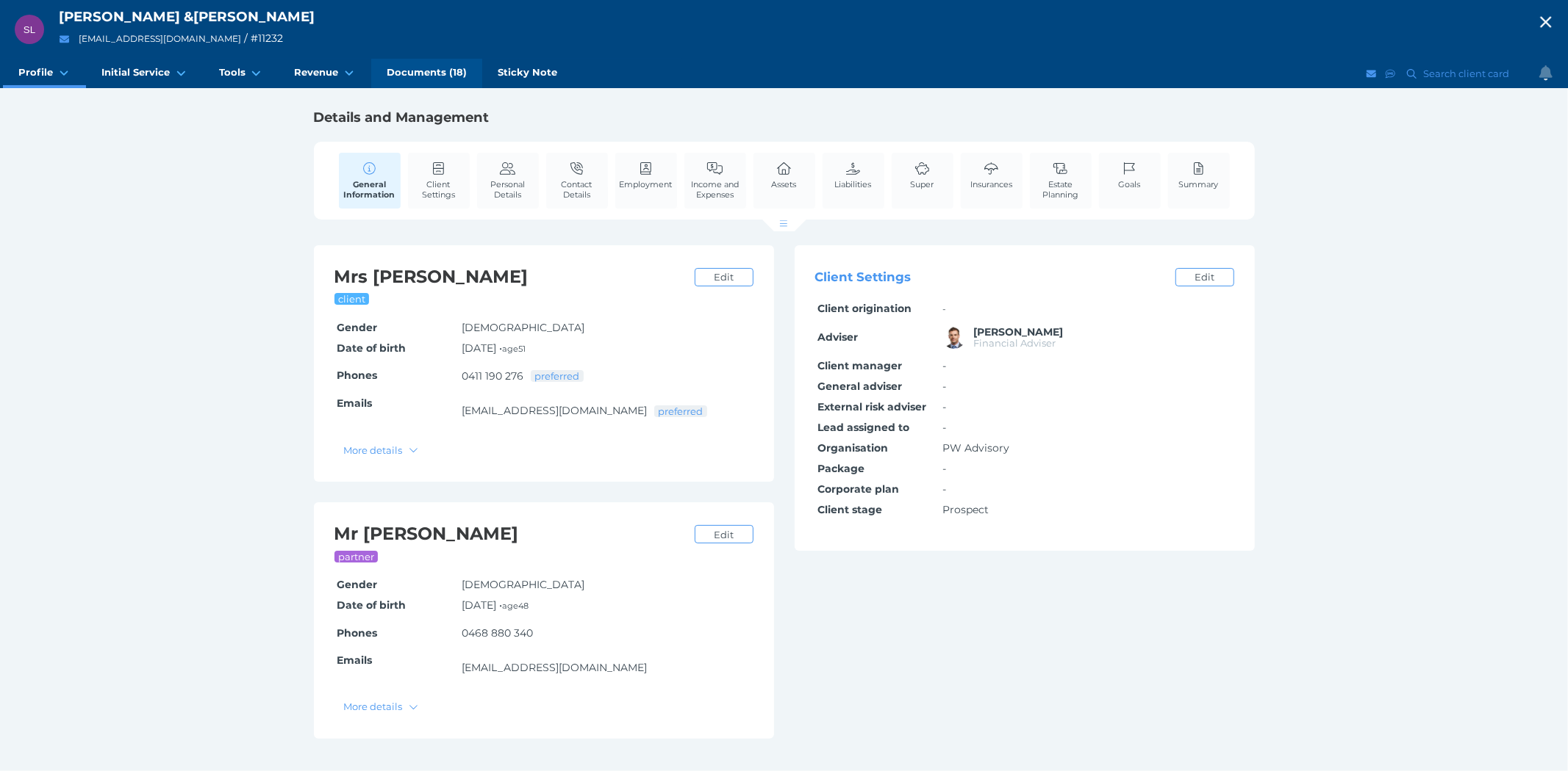
click at [403, 71] on span "Documents (18)" at bounding box center [426, 72] width 80 height 13
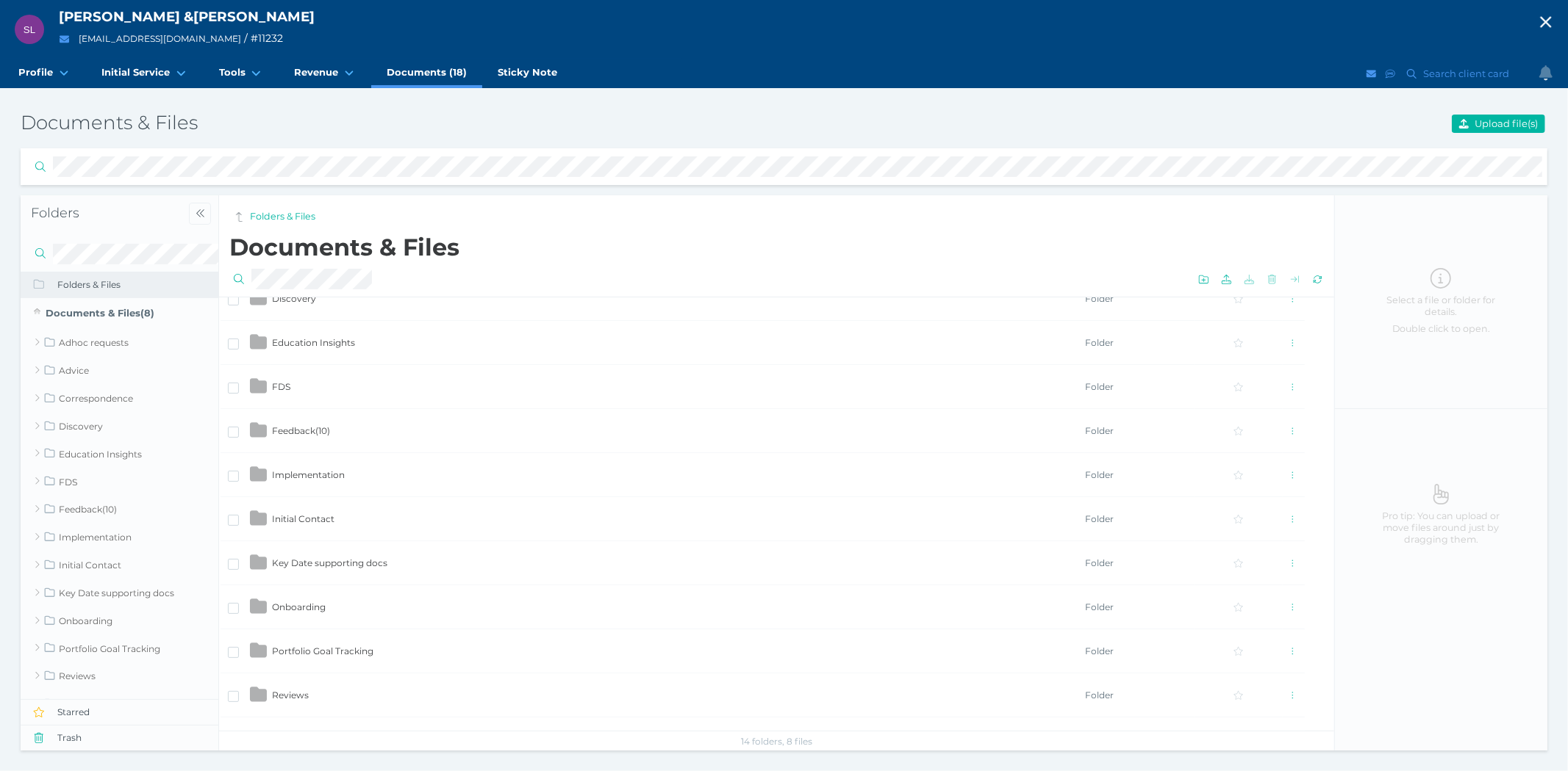
scroll to position [163, 0]
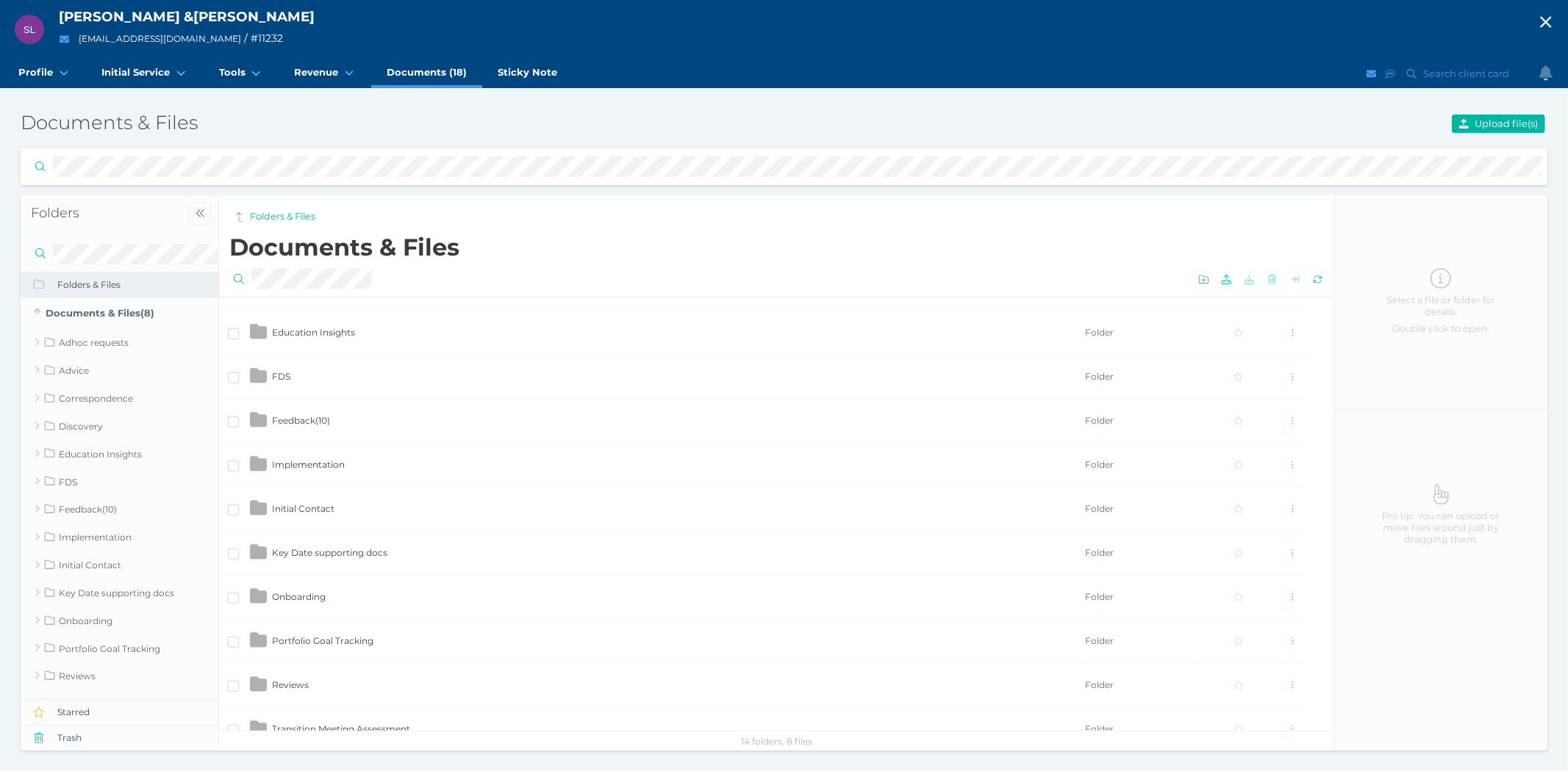
click at [296, 428] on td "Feedback ( 10 )" at bounding box center [677, 421] width 813 height 44
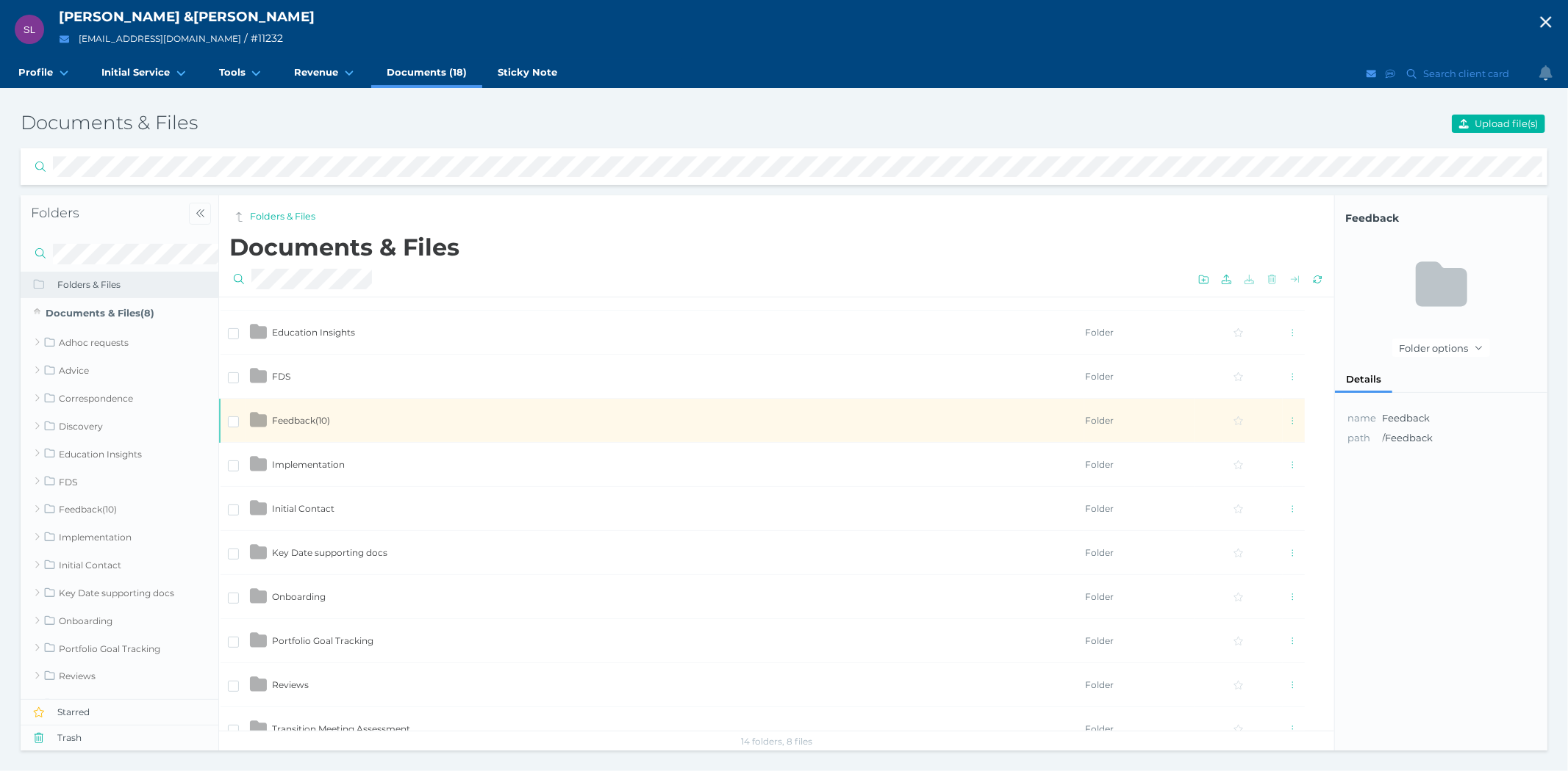
click at [296, 428] on td "Feedback ( 10 )" at bounding box center [677, 421] width 813 height 44
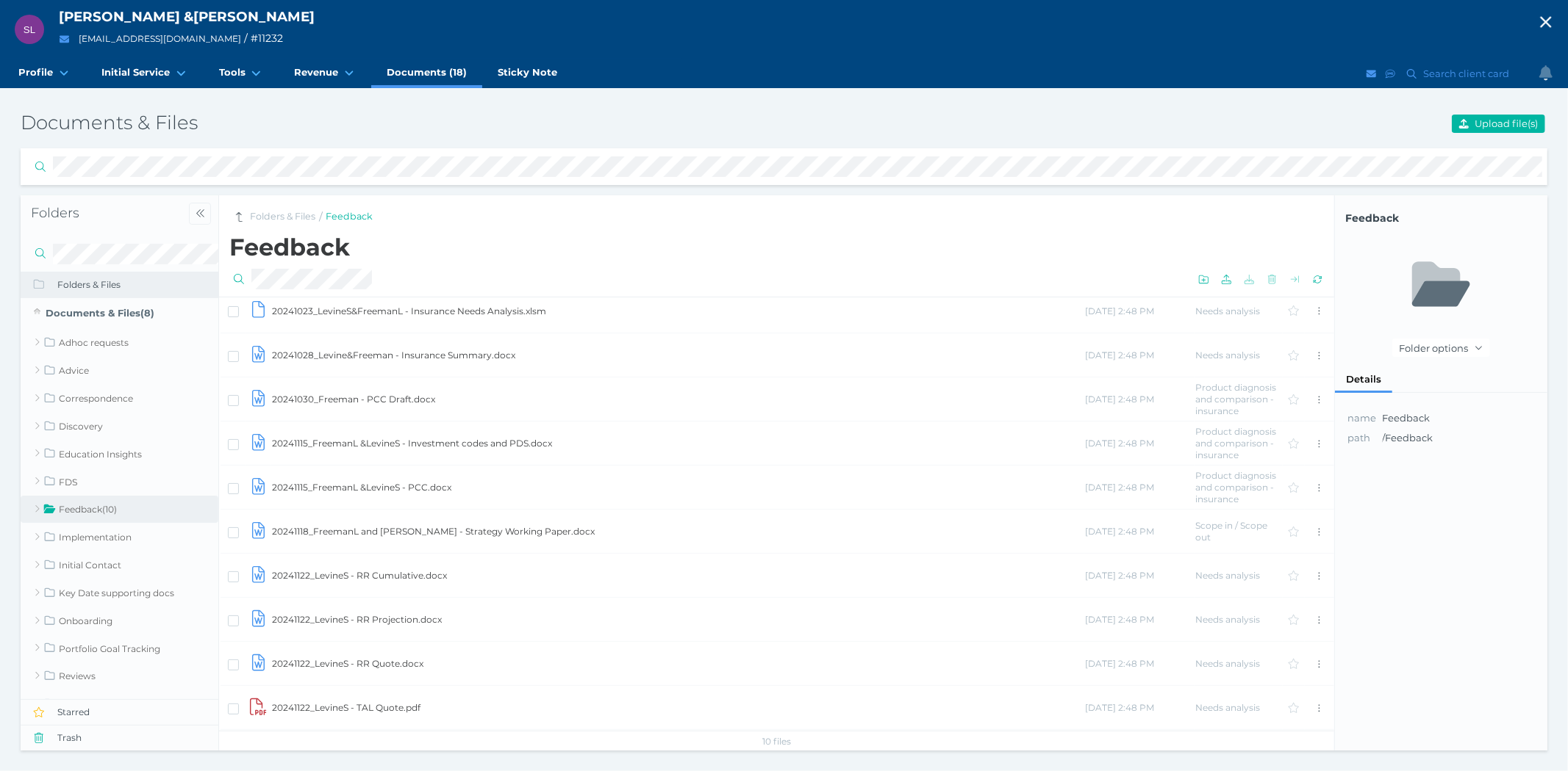
scroll to position [0, 0]
click at [412, 77] on span "Documents (18)" at bounding box center [426, 72] width 80 height 13
click at [277, 218] on link "Folders & Files" at bounding box center [283, 217] width 65 height 14
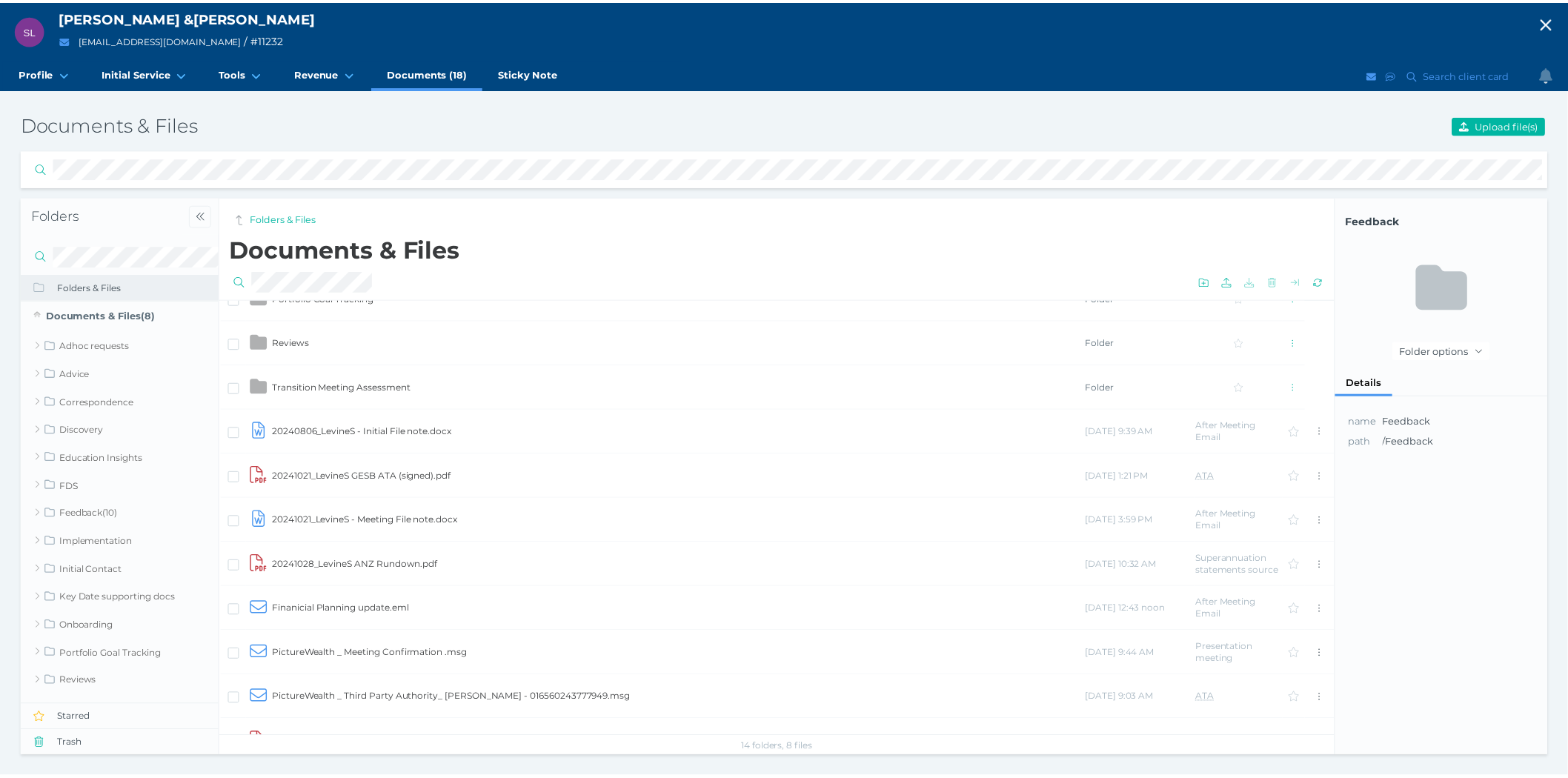
scroll to position [542, 0]
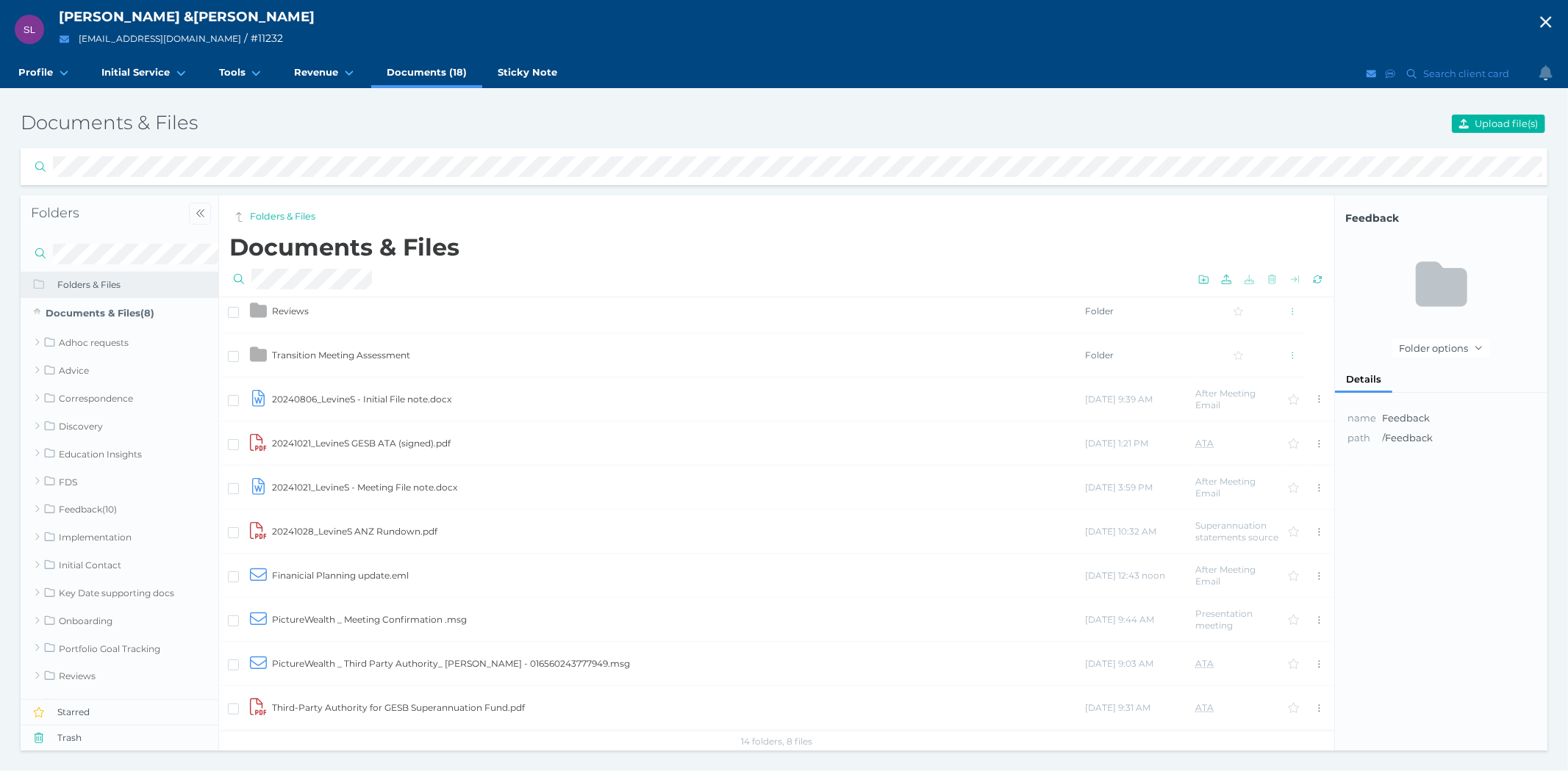
click at [361, 399] on td "20240806_LevineS - Initial File note.docx" at bounding box center [677, 399] width 813 height 44
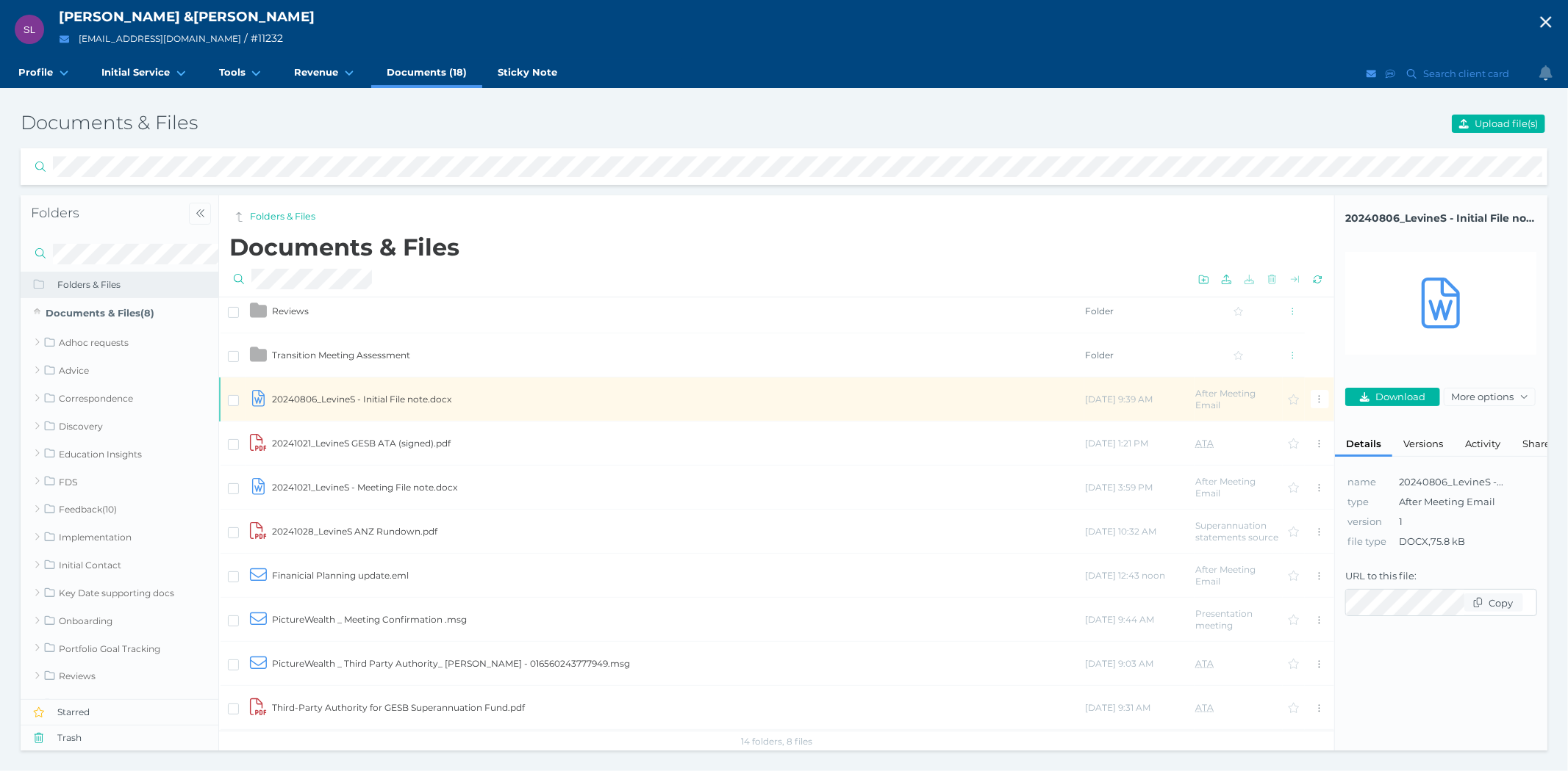
click at [361, 399] on td "20240806_LevineS - Initial File note.docx" at bounding box center [677, 399] width 813 height 44
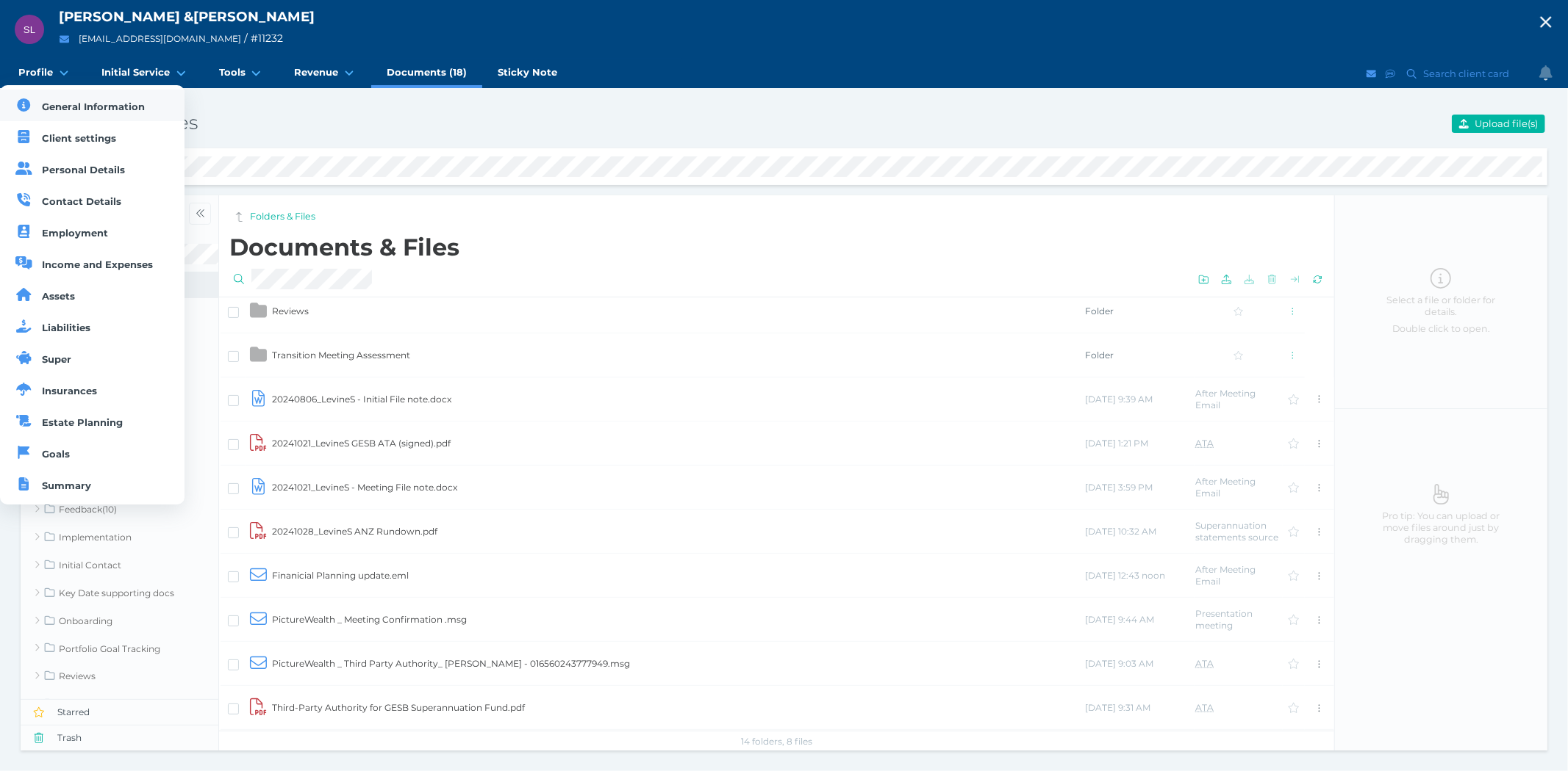
click at [47, 103] on span "General Information" at bounding box center [94, 106] width 103 height 12
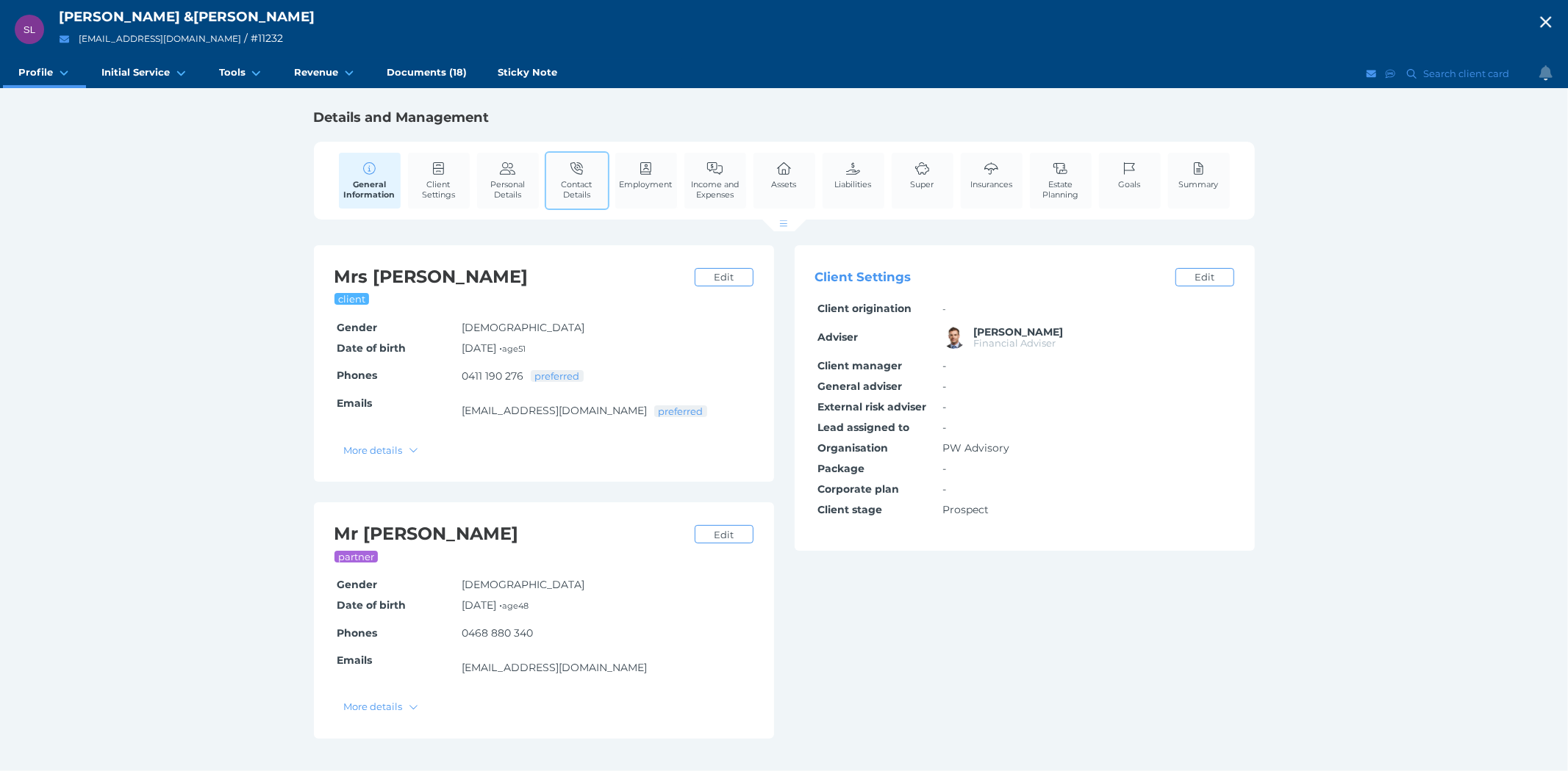
click at [565, 173] on link "Contact Details" at bounding box center [577, 180] width 61 height 55
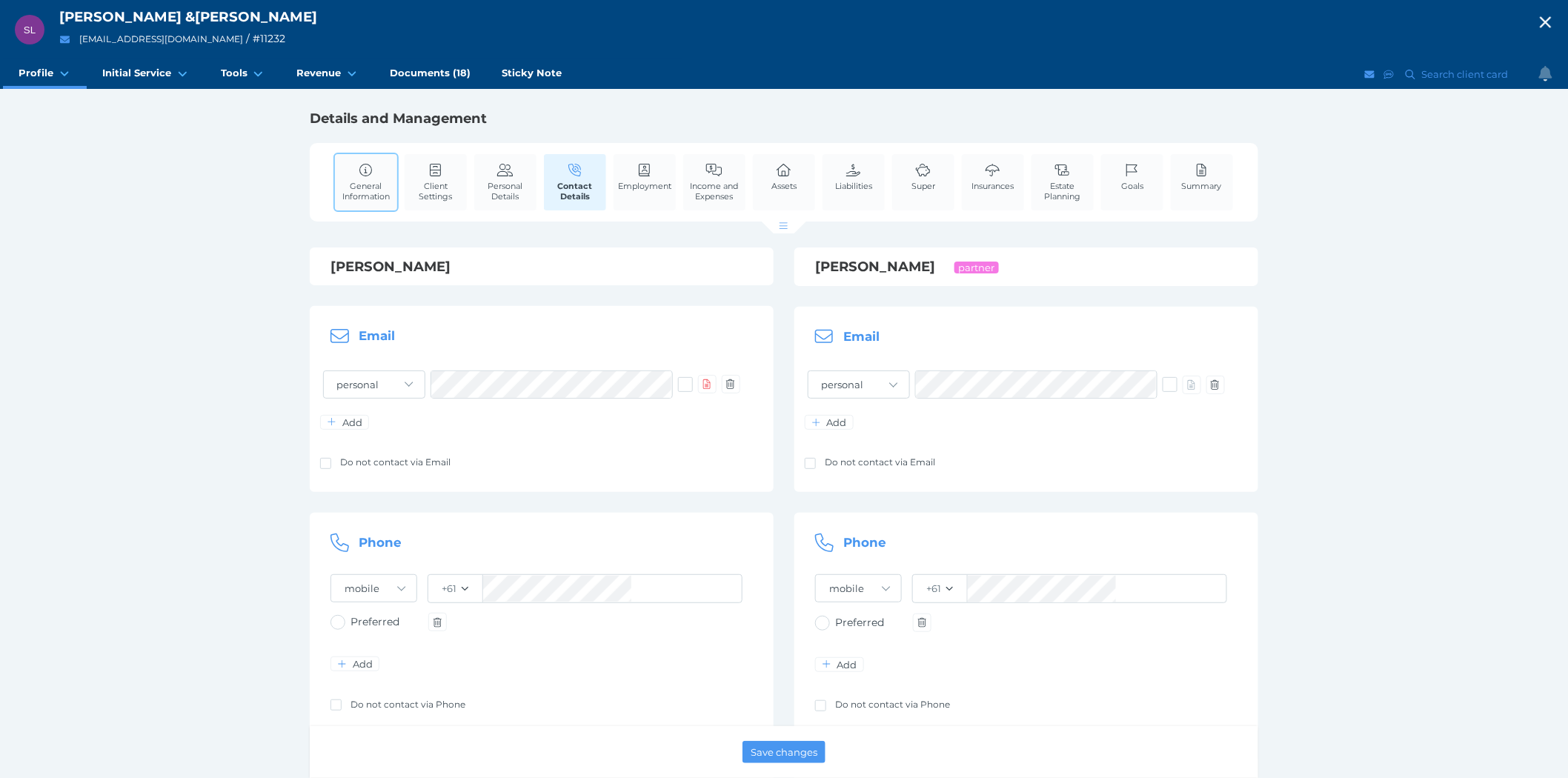
click at [371, 165] on icon at bounding box center [366, 170] width 16 height 14
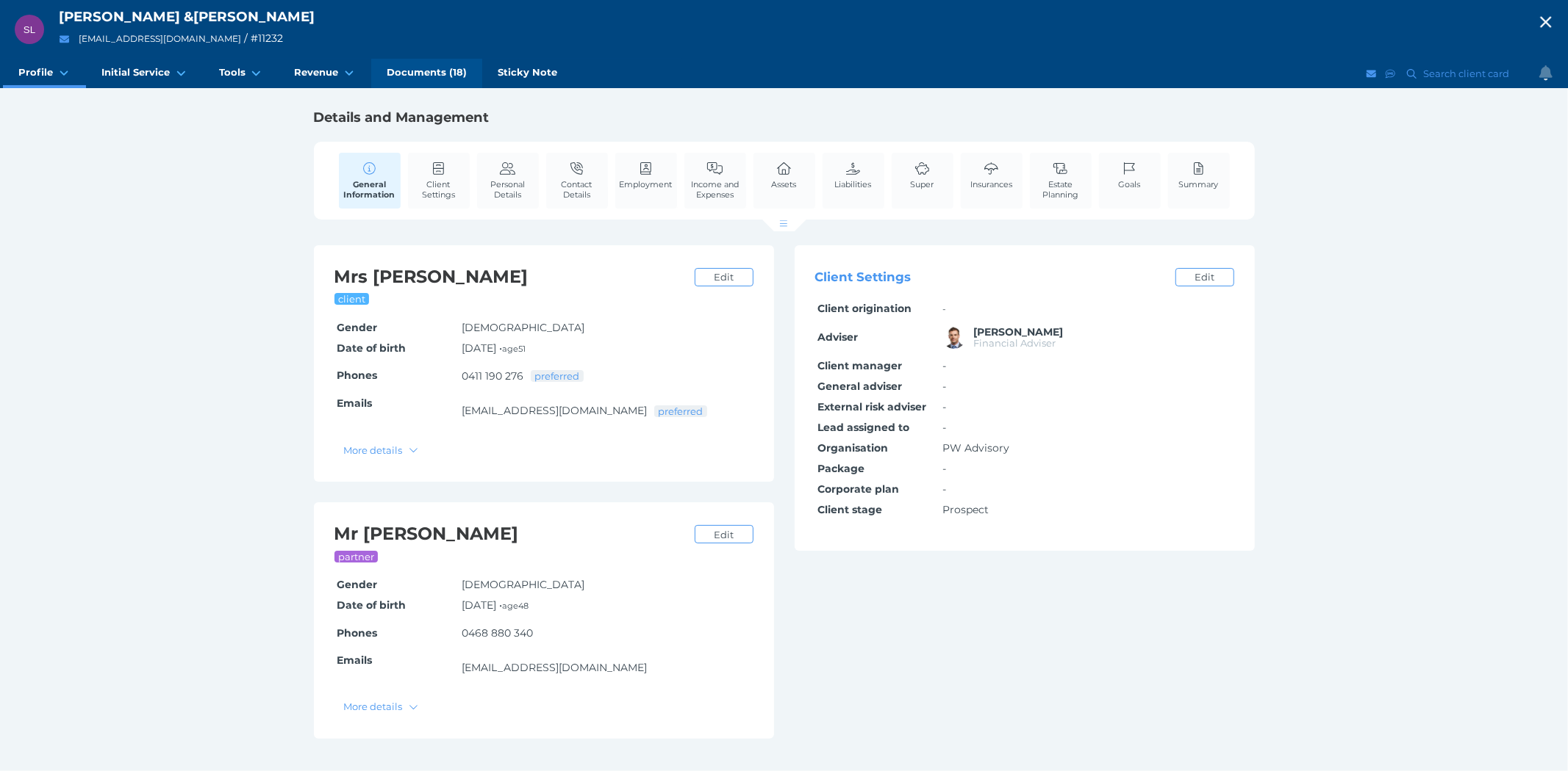
click at [428, 71] on span "Documents (18)" at bounding box center [426, 72] width 80 height 13
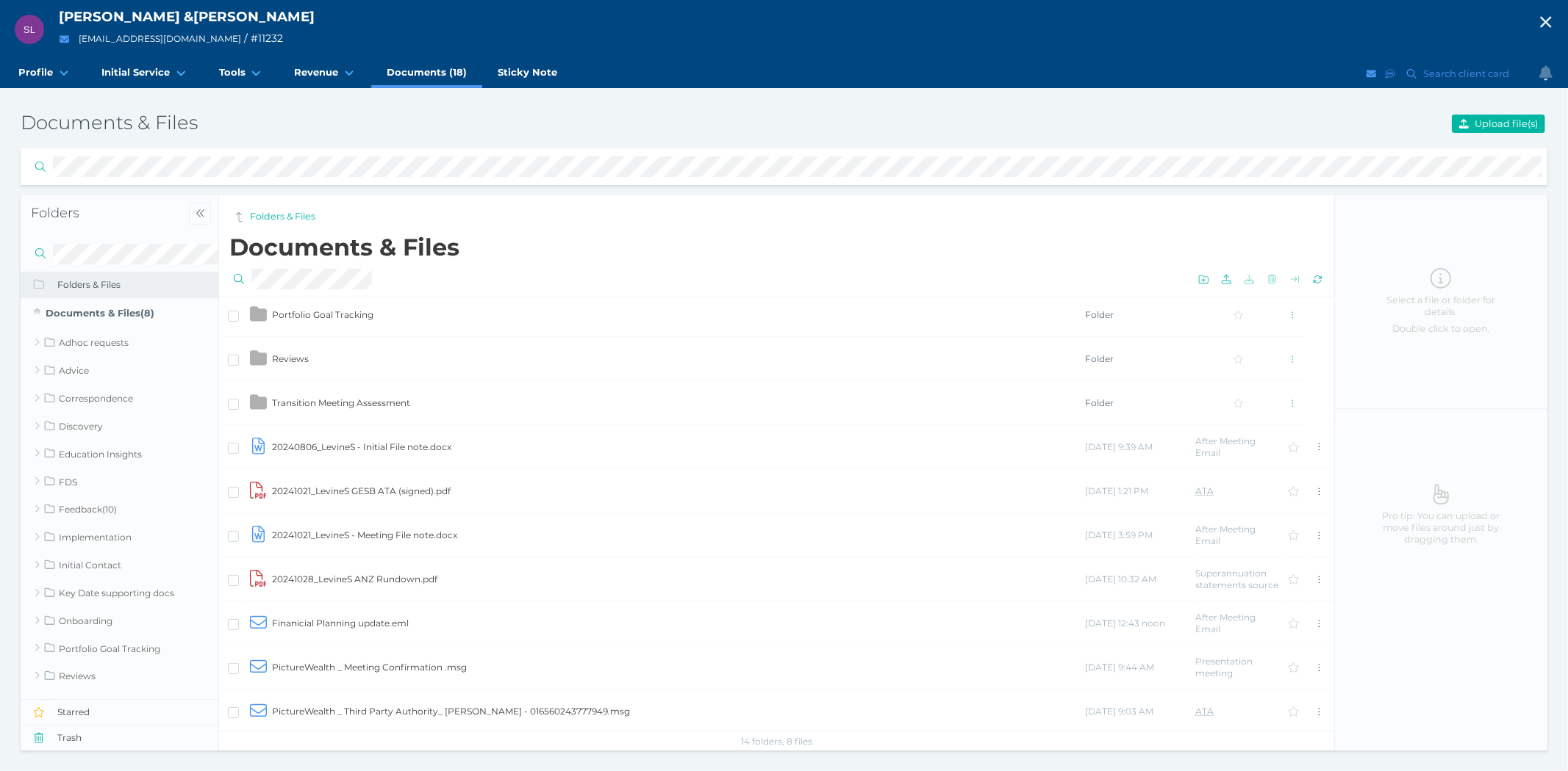
scroll to position [537, 0]
click at [373, 393] on td "20240806_LevineS - Initial File note.docx" at bounding box center [677, 399] width 813 height 44
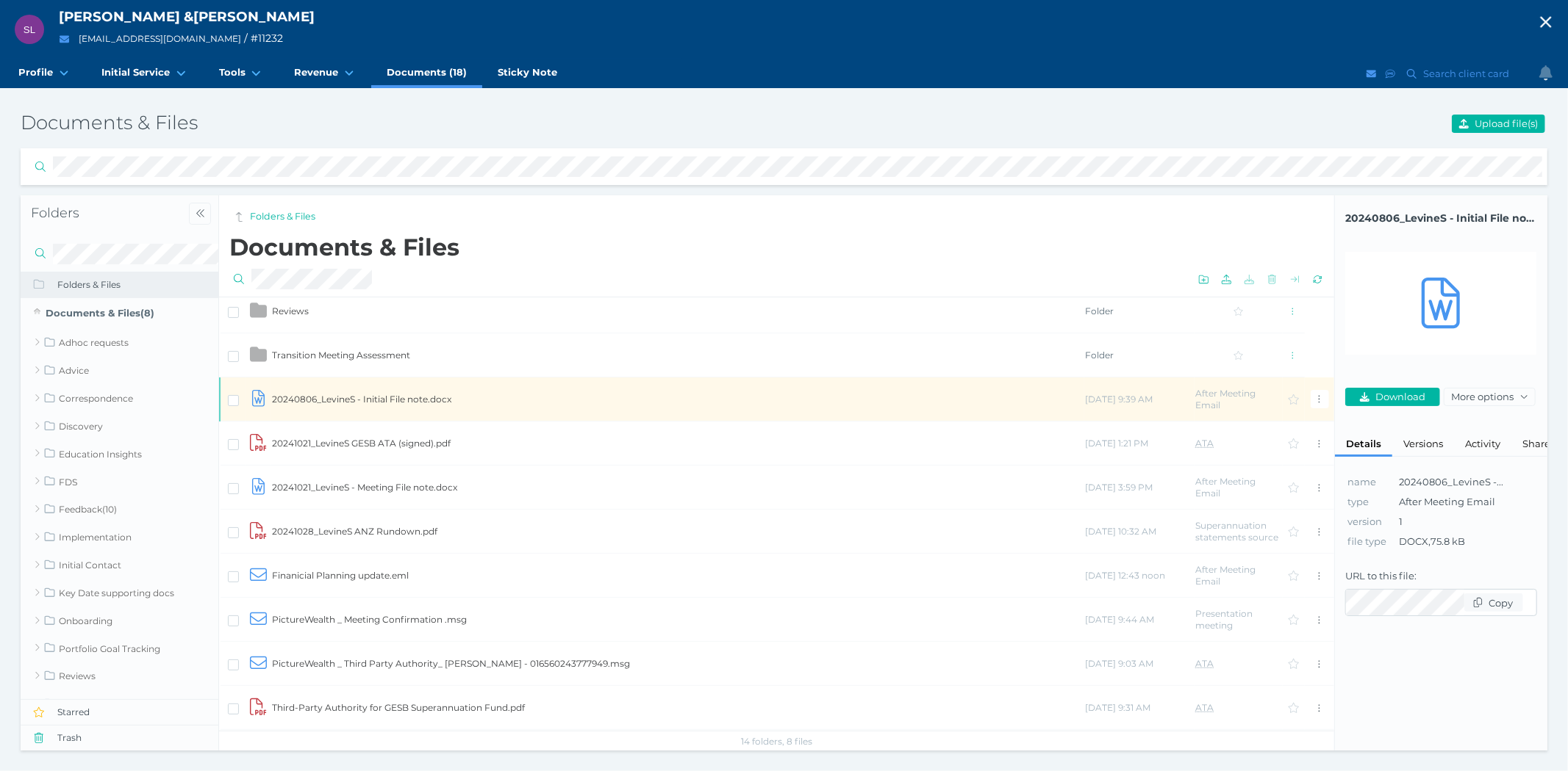
click at [373, 393] on td "20240806_LevineS - Initial File note.docx" at bounding box center [677, 399] width 813 height 44
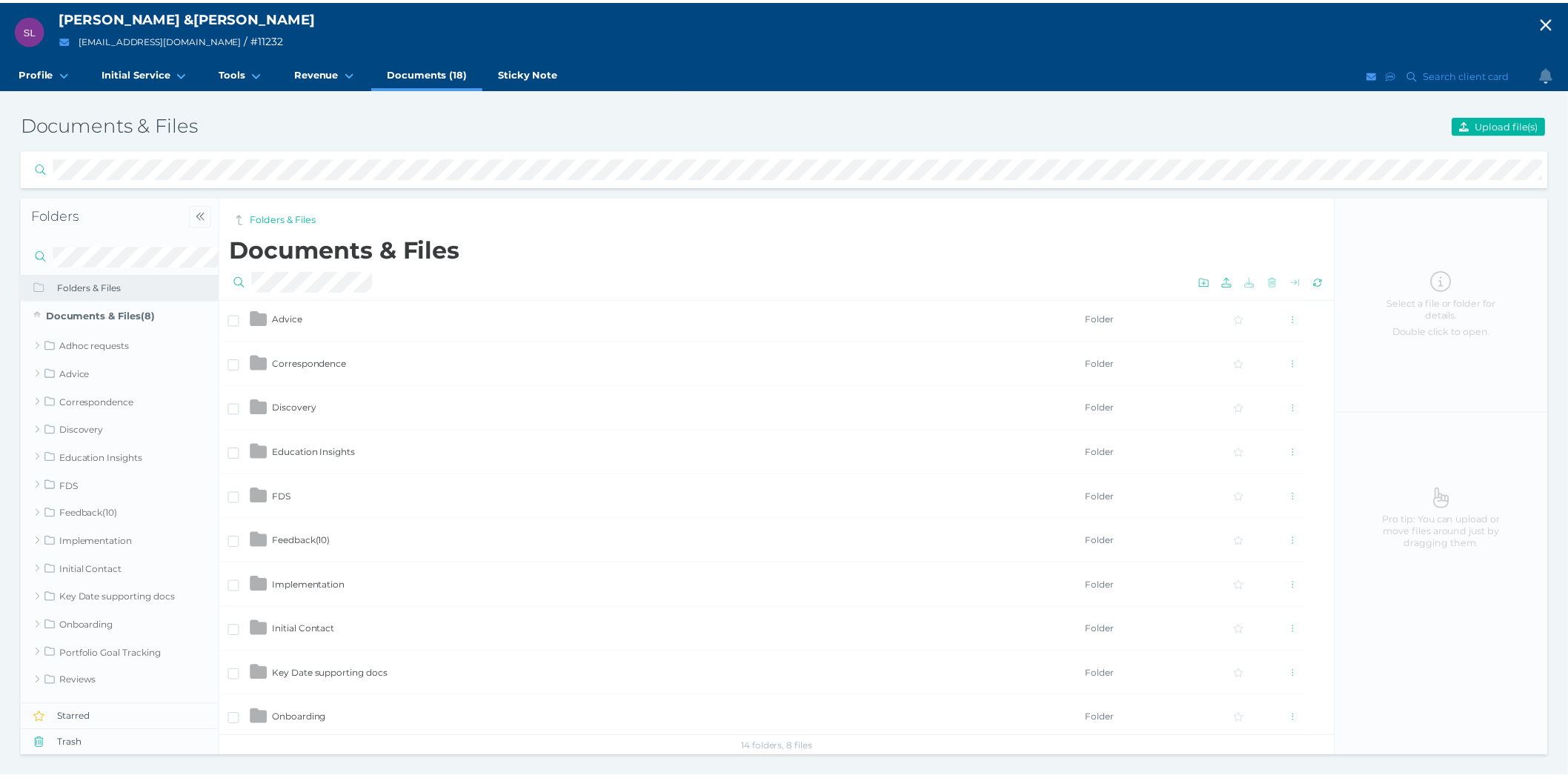
scroll to position [0, 0]
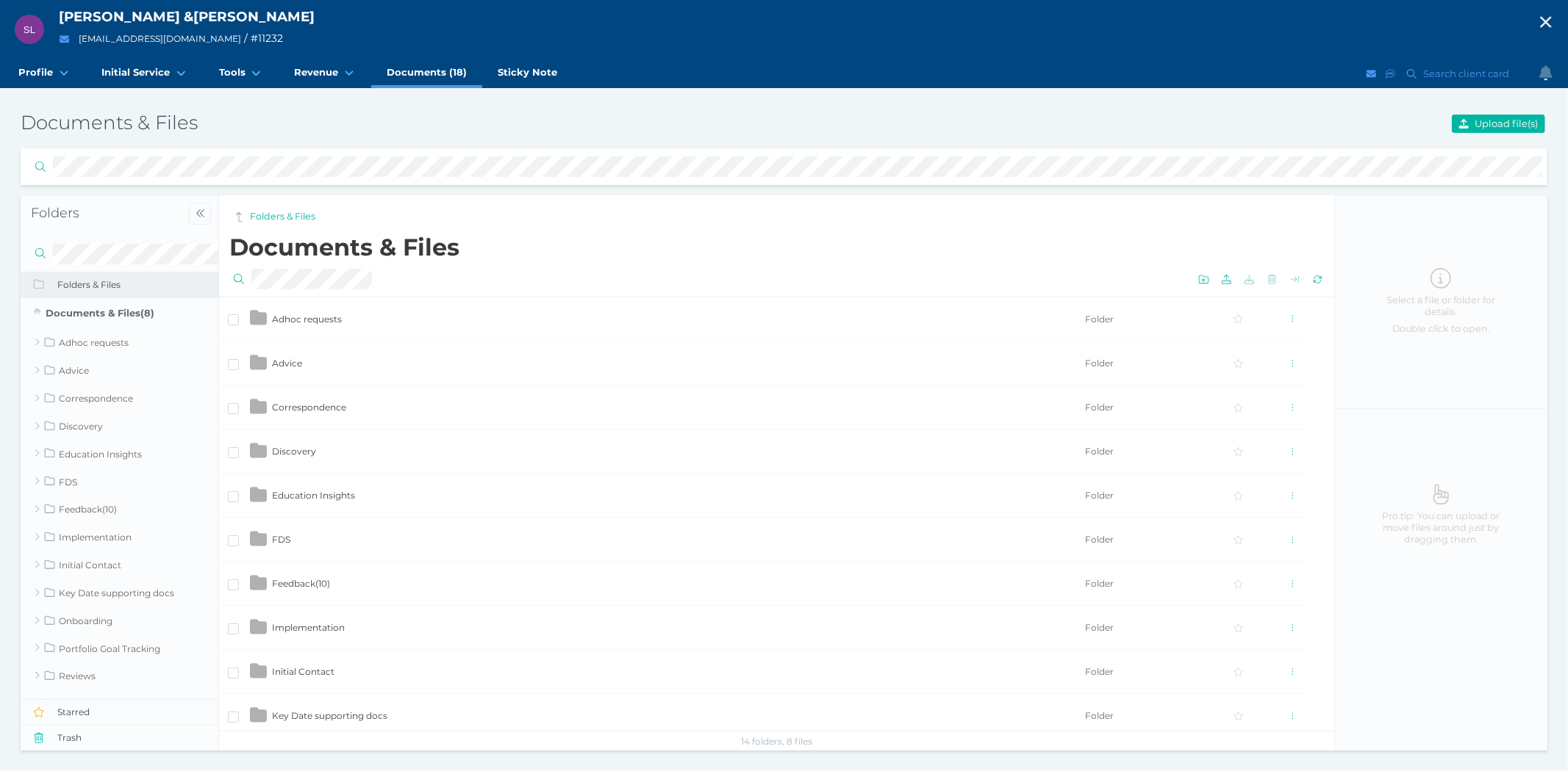
click at [1538, 15] on icon "button" at bounding box center [1545, 22] width 18 height 22
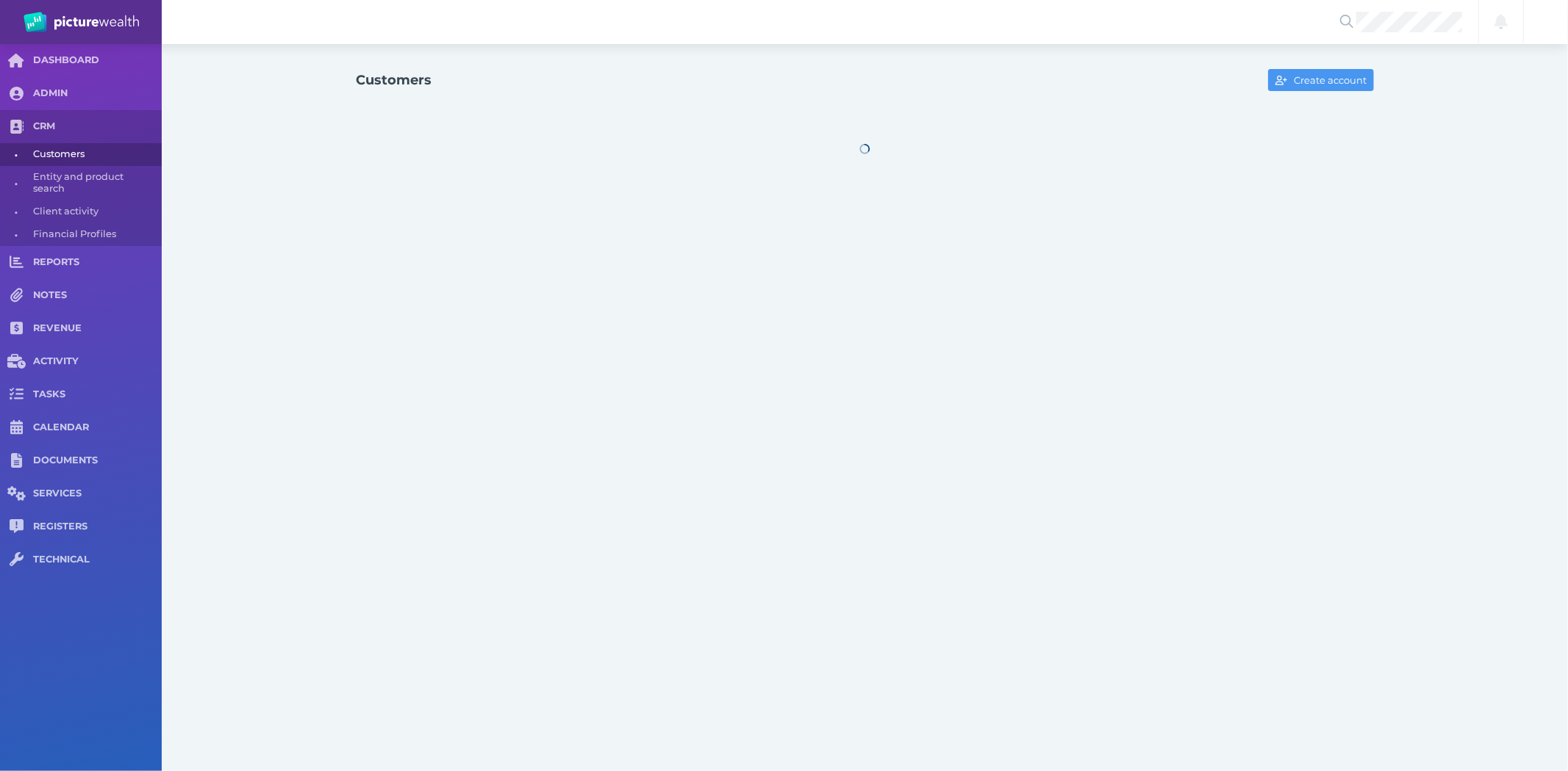
select select "25"
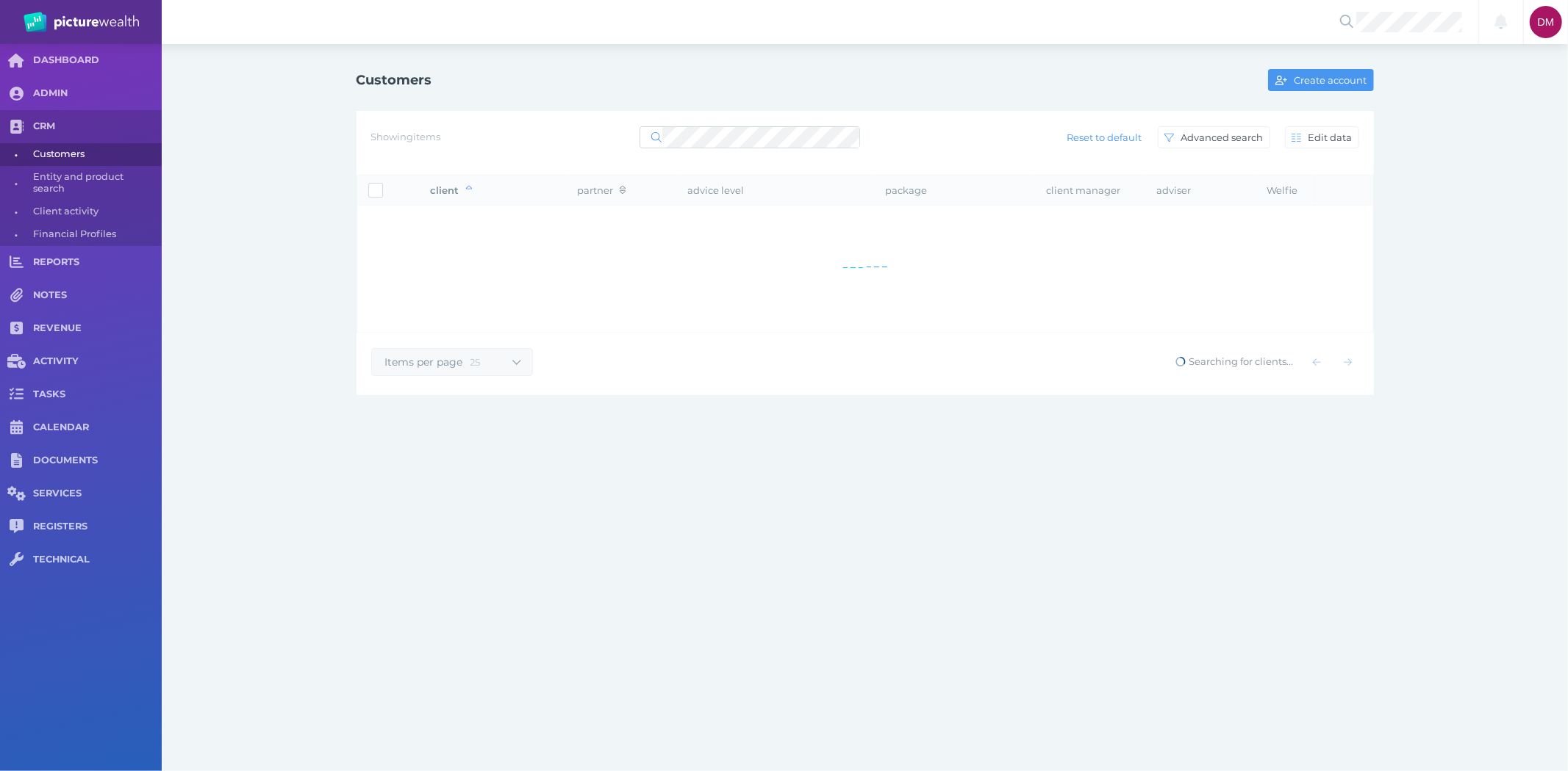
click at [677, 122] on div "Showing items Reset to default Advanced search Edit data" at bounding box center [865, 137] width 988 height 31
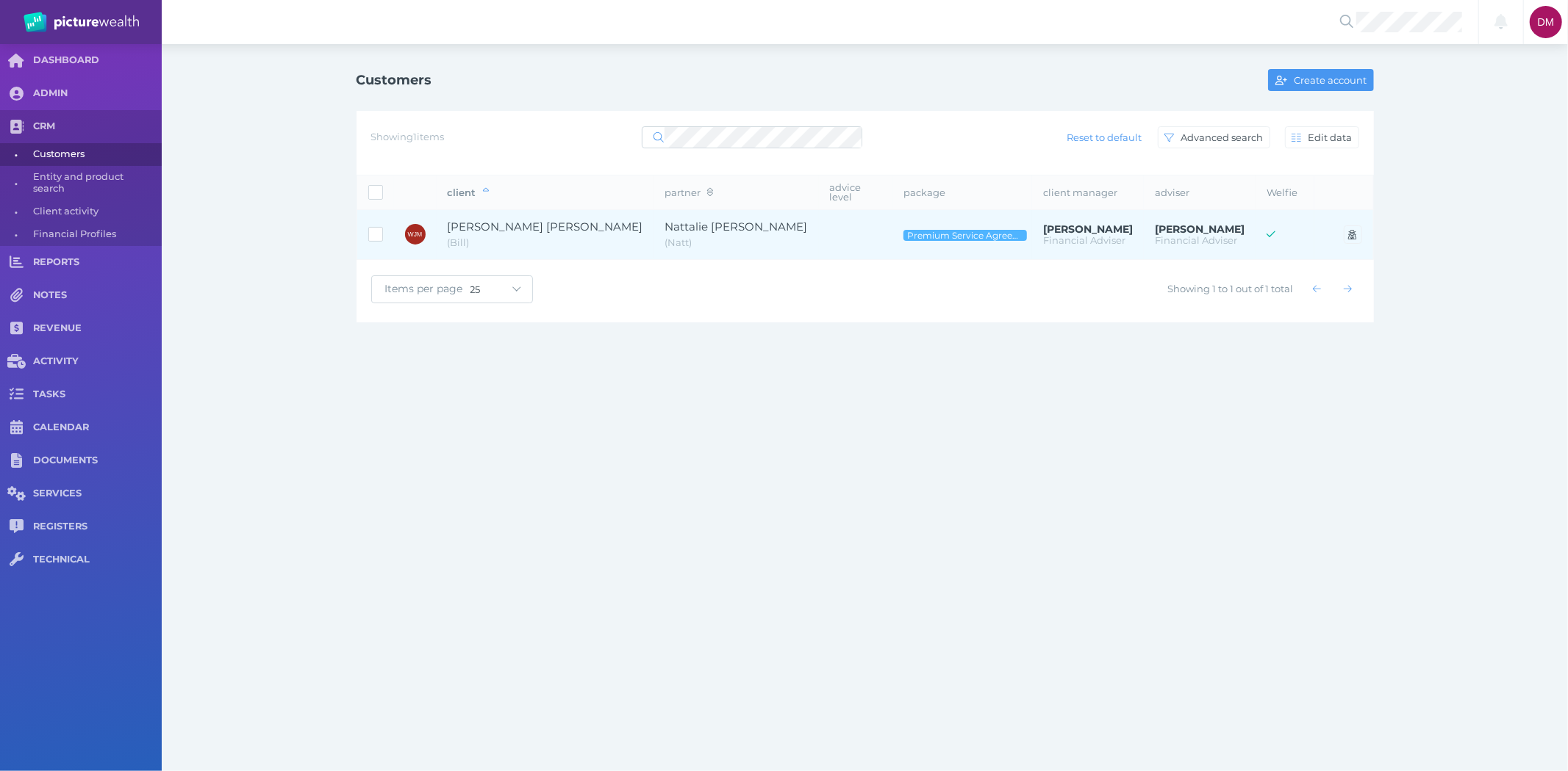
click at [487, 214] on td "[PERSON_NAME] [PERSON_NAME] ( [PERSON_NAME] )" at bounding box center [545, 235] width 218 height 50
